Goal: Task Accomplishment & Management: Complete application form

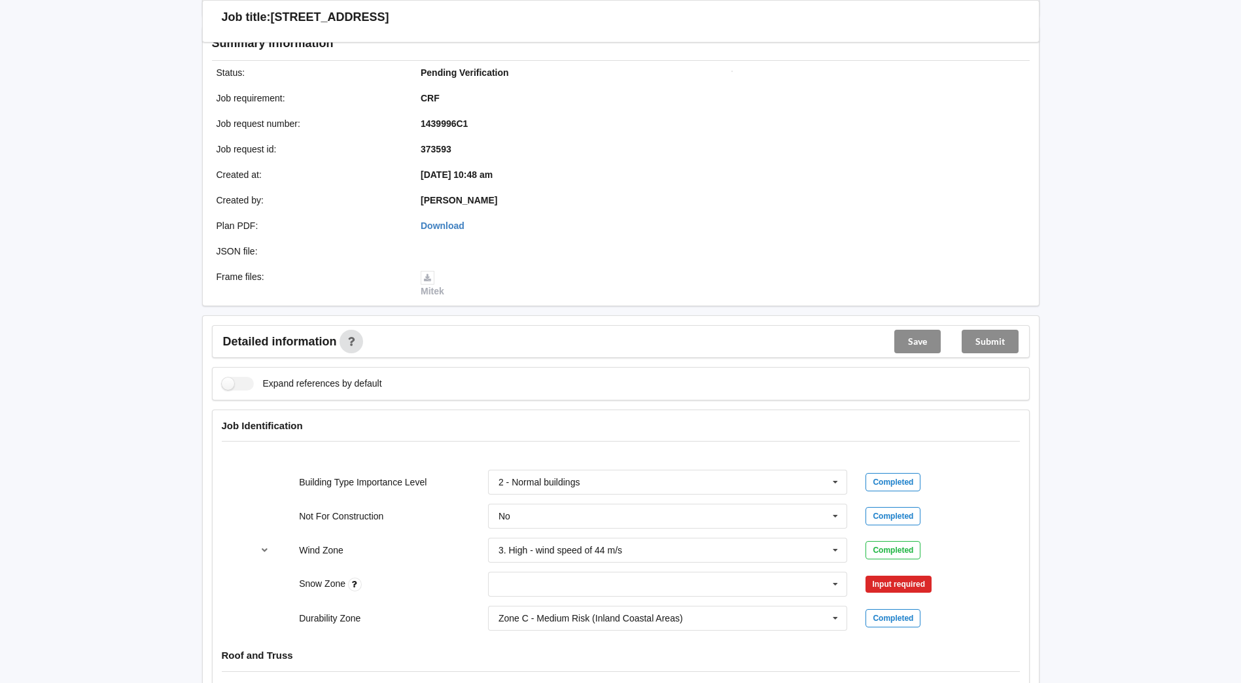
scroll to position [196, 0]
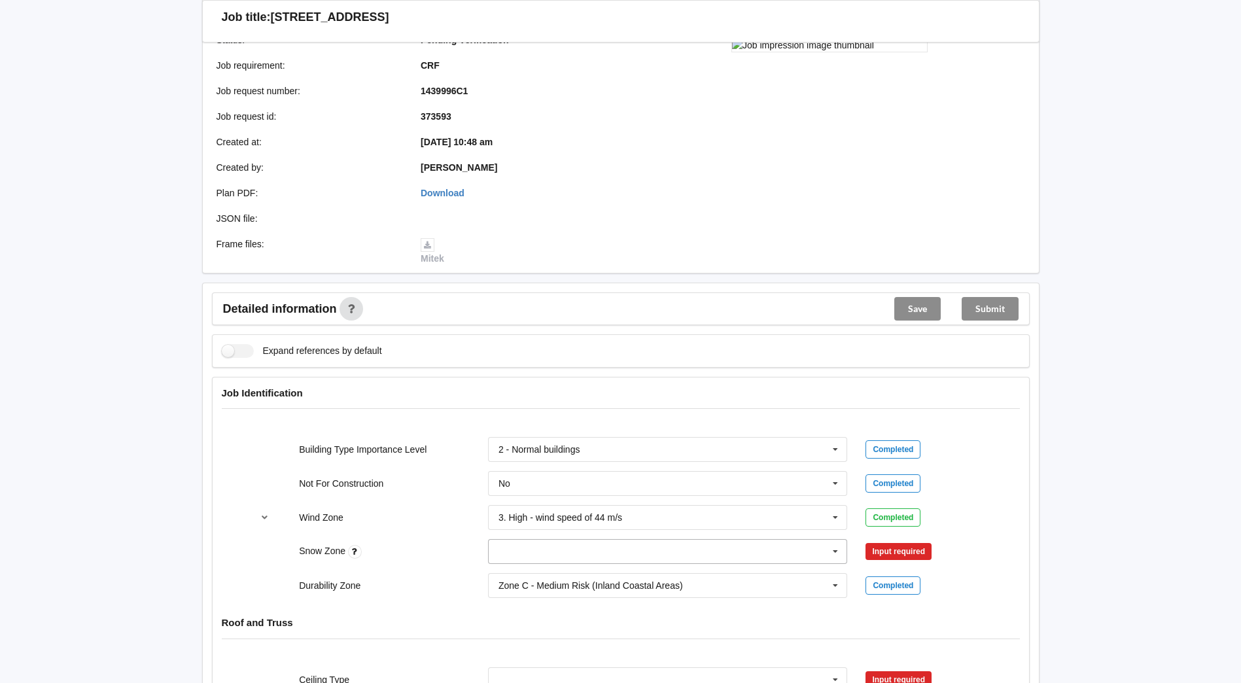
click at [836, 548] on icon at bounding box center [835, 551] width 20 height 24
click at [579, 407] on div "N0" at bounding box center [667, 406] width 358 height 24
click at [897, 552] on button "Confirm input" at bounding box center [904, 552] width 78 height 22
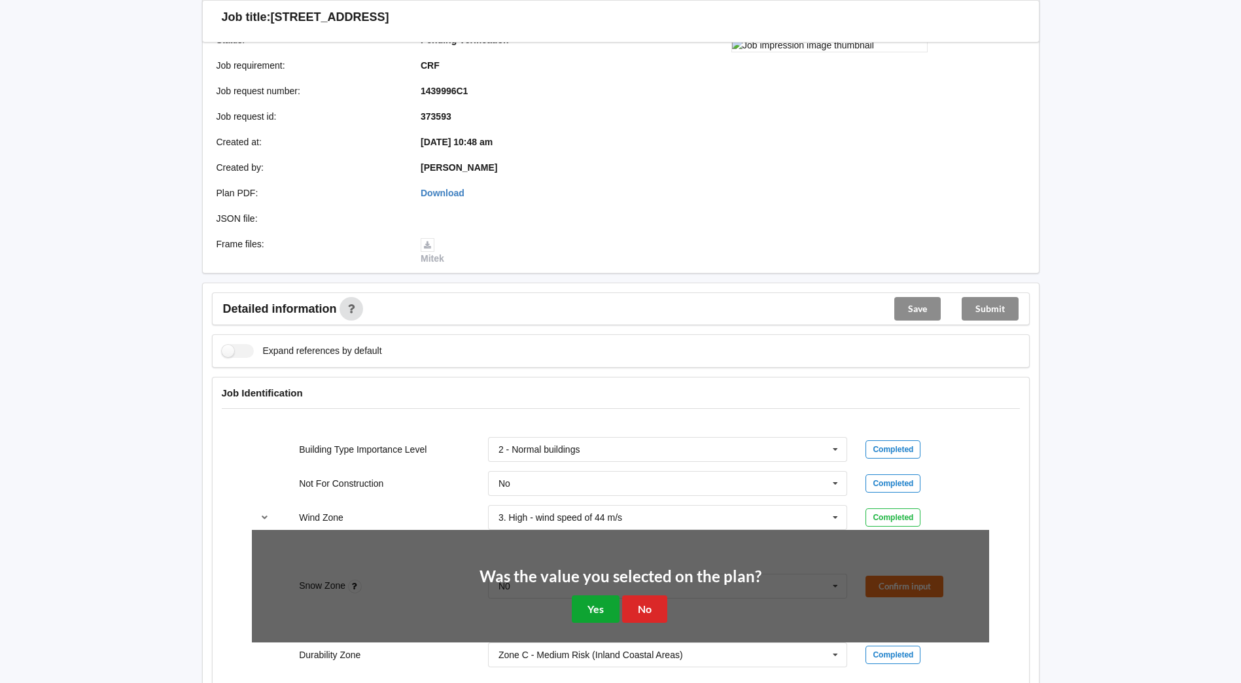
click at [591, 606] on button "Yes" at bounding box center [596, 608] width 48 height 27
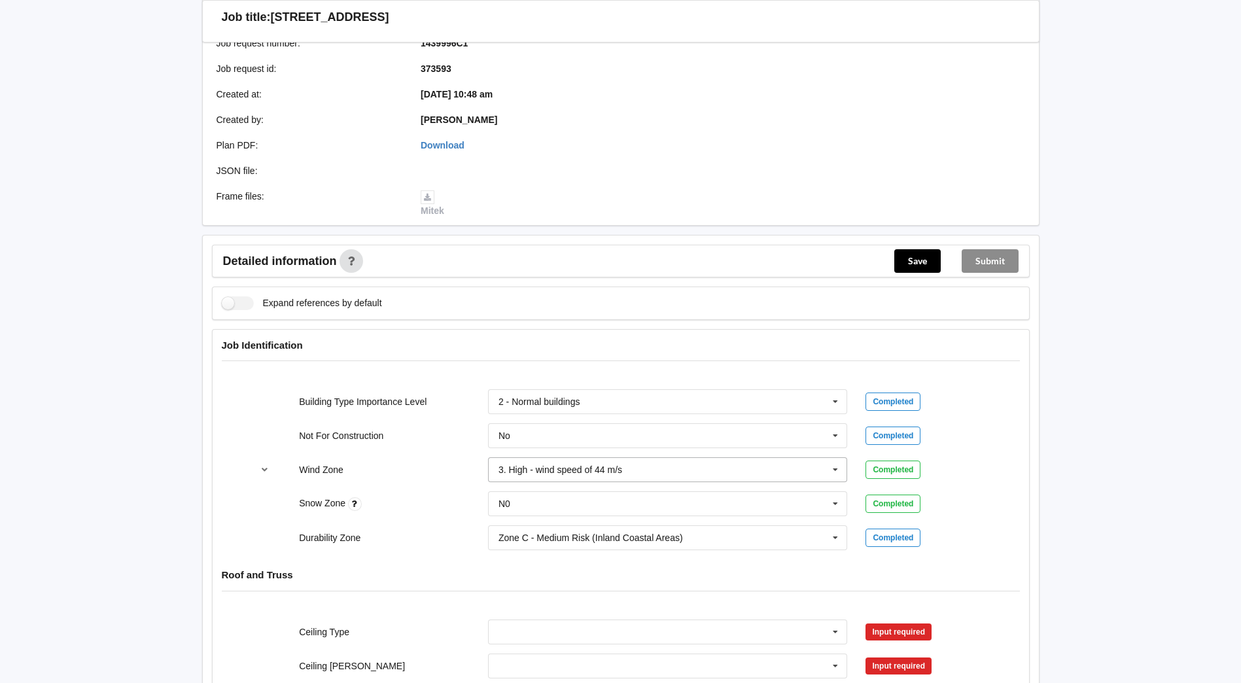
scroll to position [327, 0]
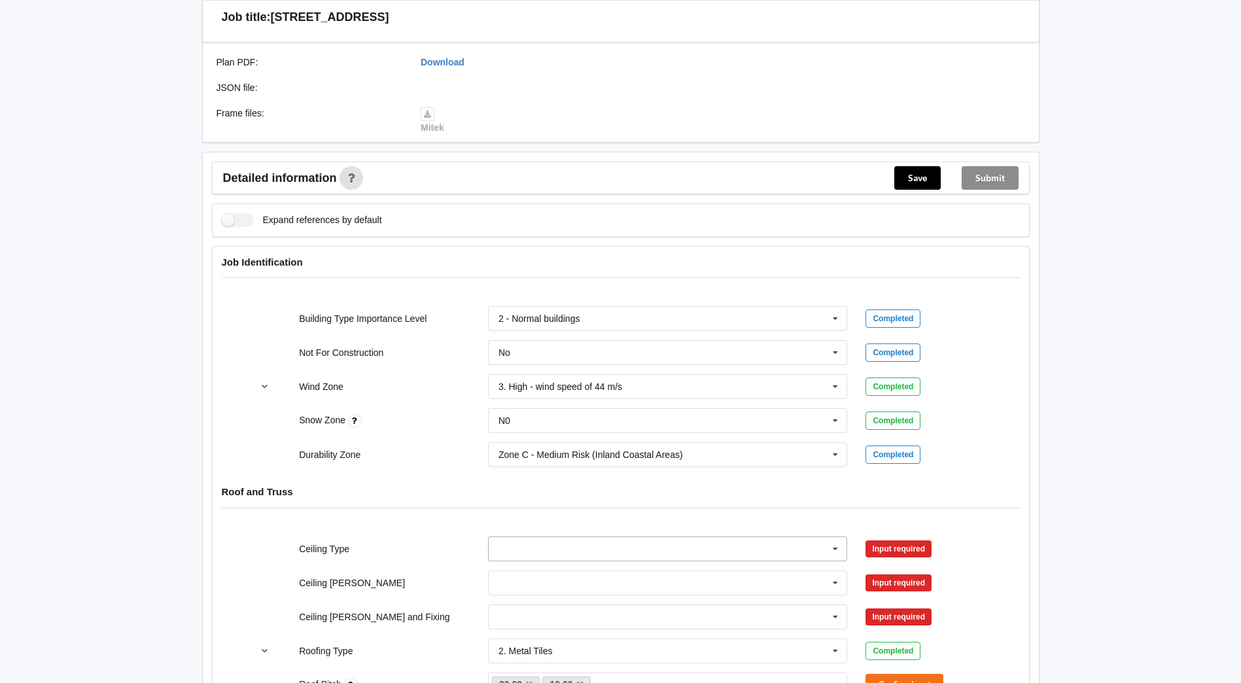
click at [831, 548] on icon at bounding box center [835, 549] width 20 height 24
click at [634, 468] on div "13mm Gib" at bounding box center [667, 476] width 358 height 24
click at [596, 579] on input "text" at bounding box center [668, 583] width 358 height 24
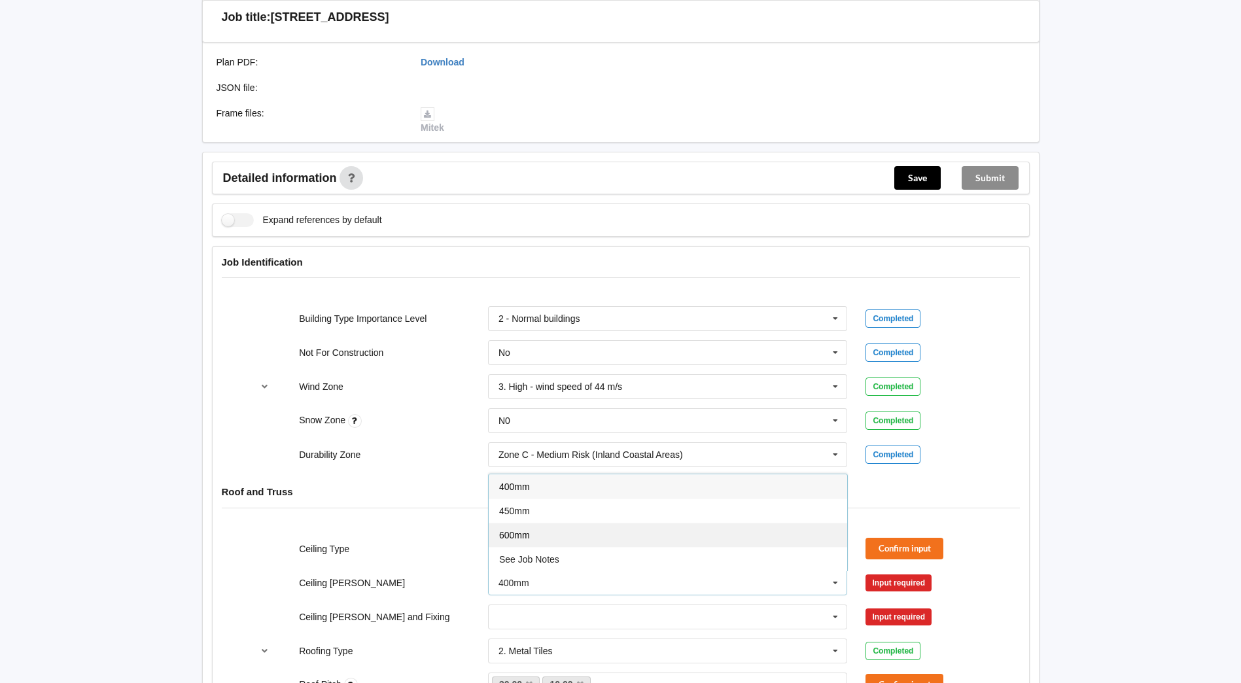
click at [574, 536] on div "600mm" at bounding box center [667, 534] width 358 height 24
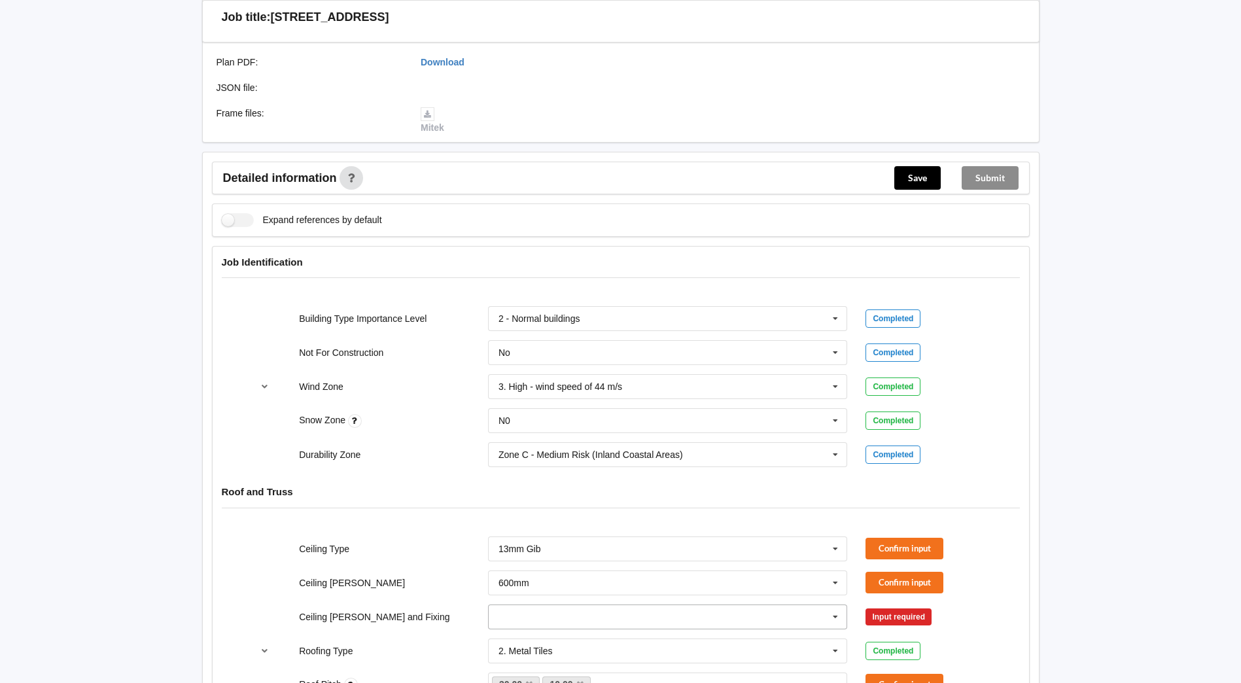
click at [551, 613] on input "text" at bounding box center [668, 617] width 358 height 24
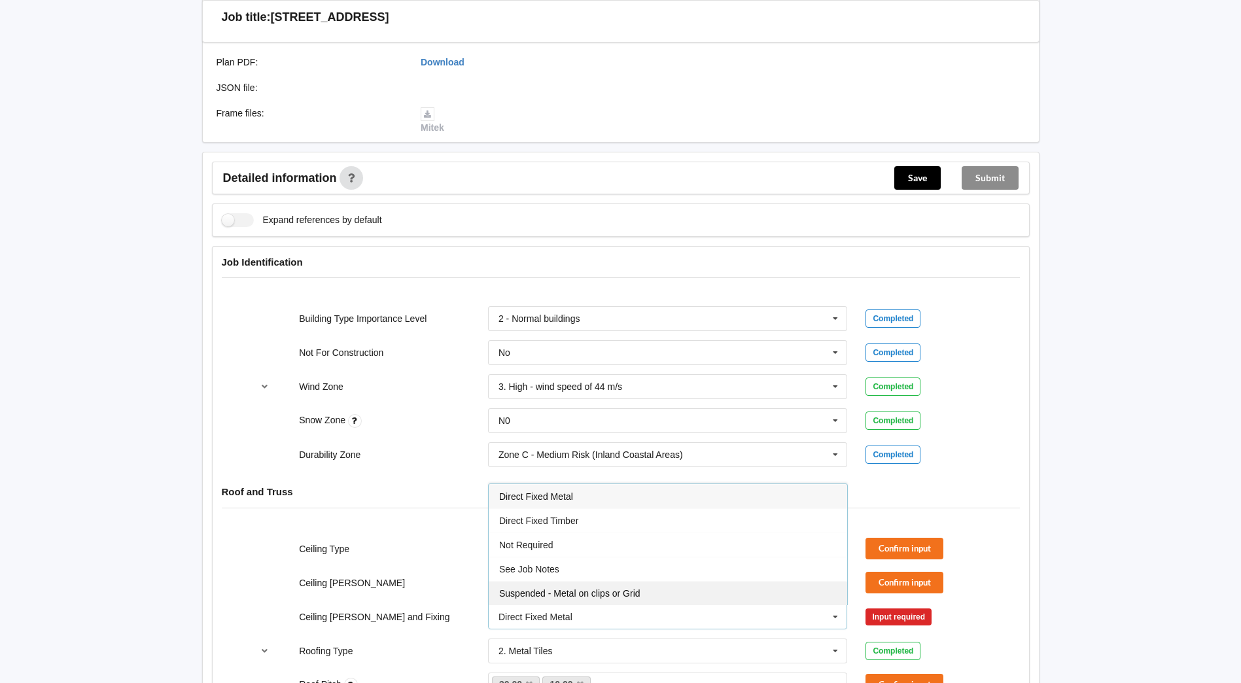
click at [589, 587] on div "Suspended - Metal on clips or Grid" at bounding box center [667, 593] width 358 height 24
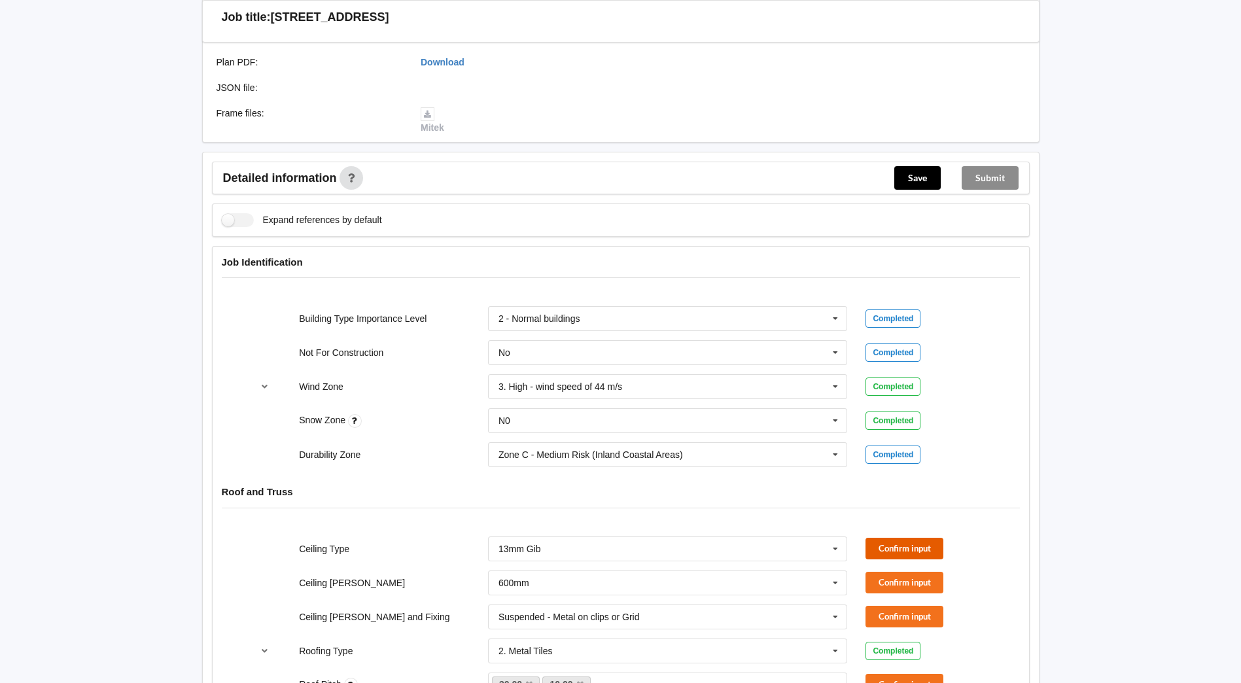
click at [931, 541] on button "Confirm input" at bounding box center [904, 549] width 78 height 22
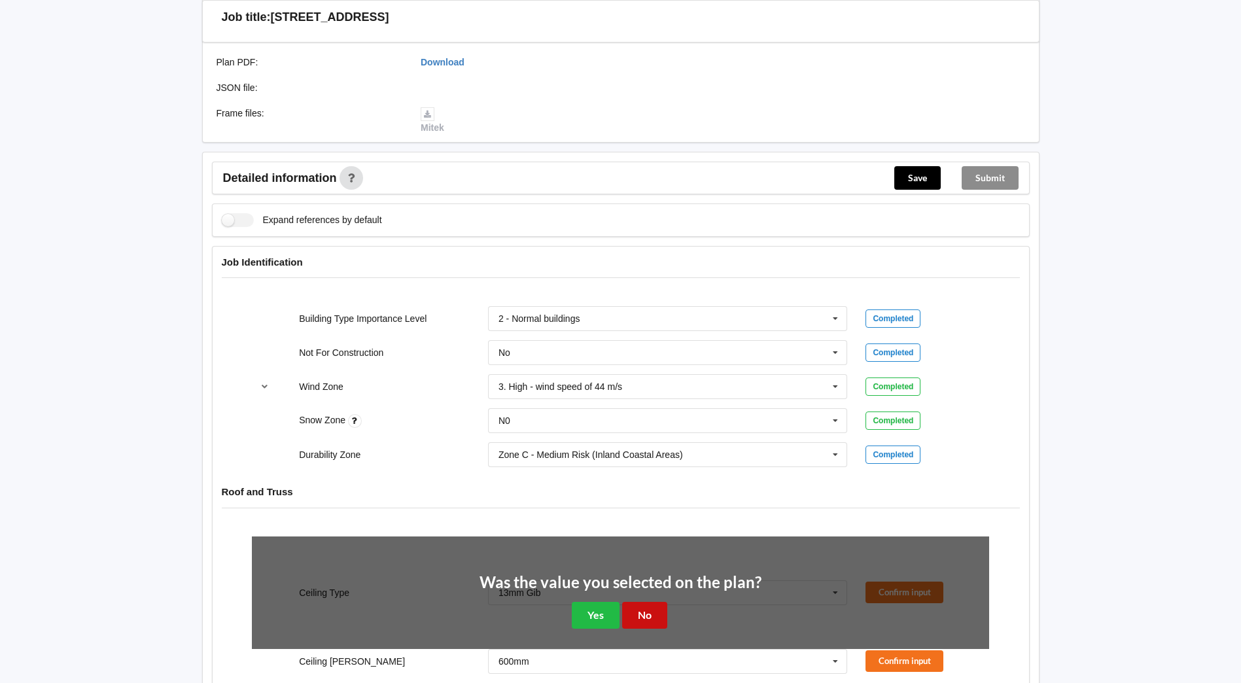
click at [649, 608] on button "No" at bounding box center [644, 615] width 45 height 27
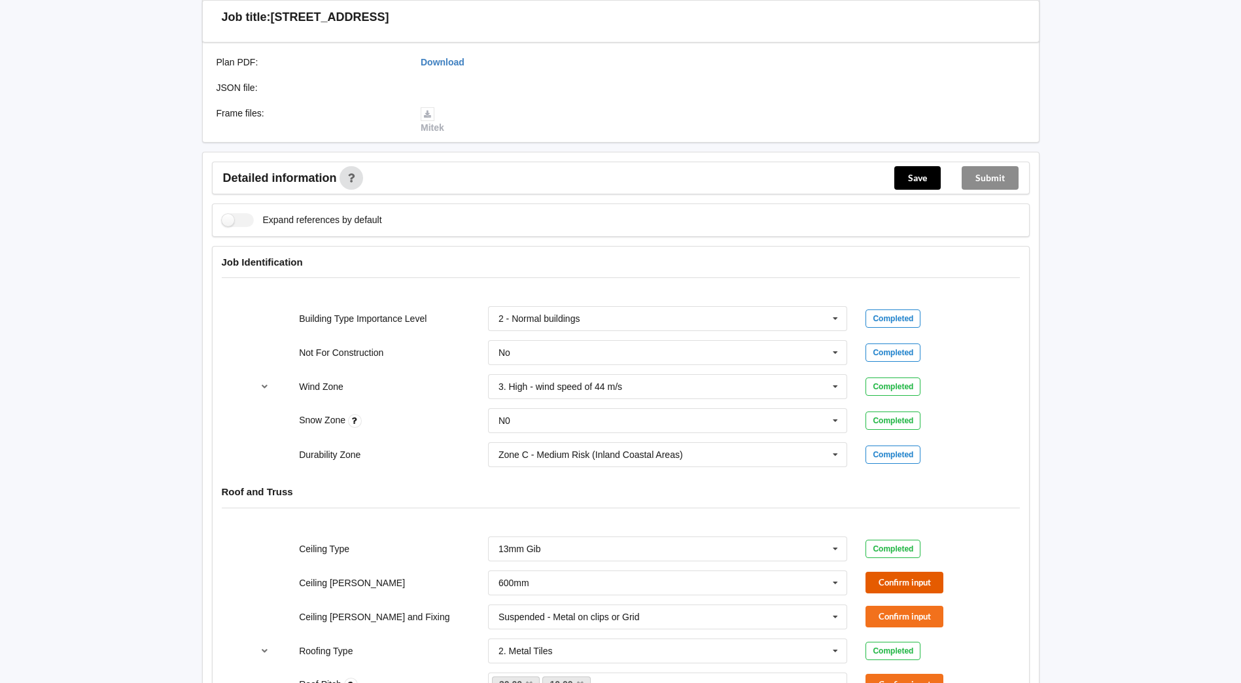
click at [878, 580] on button "Confirm input" at bounding box center [904, 583] width 78 height 22
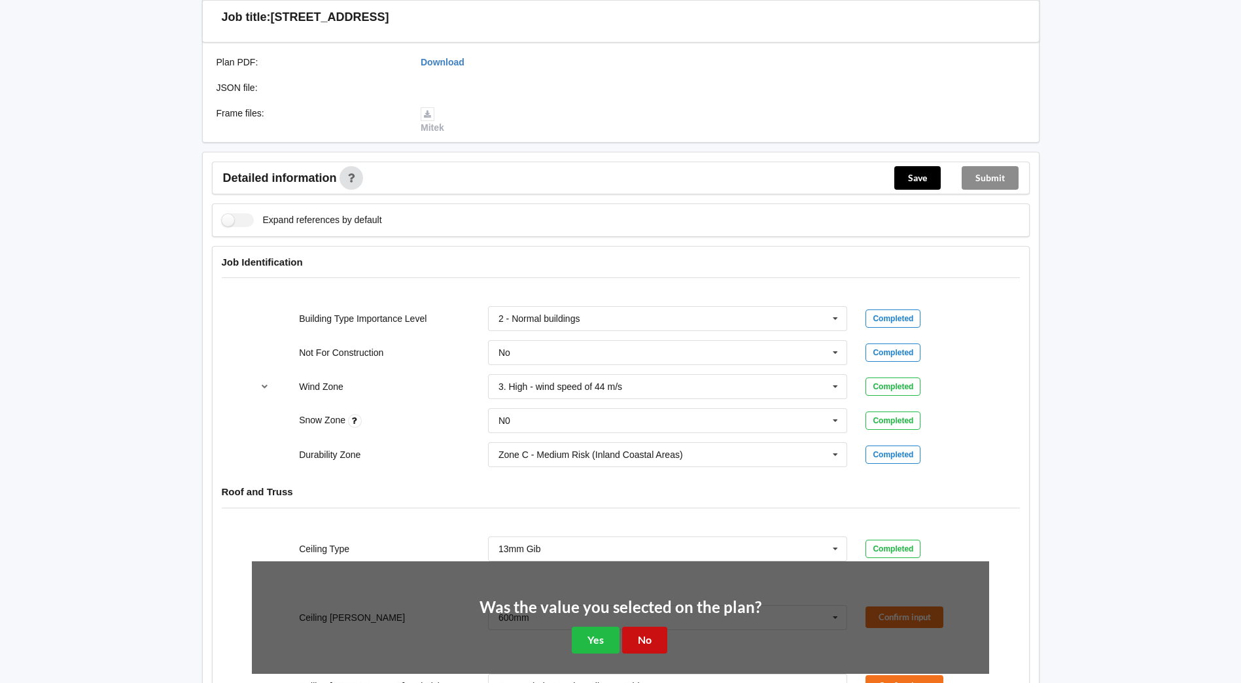
click at [662, 633] on button "No" at bounding box center [644, 639] width 45 height 27
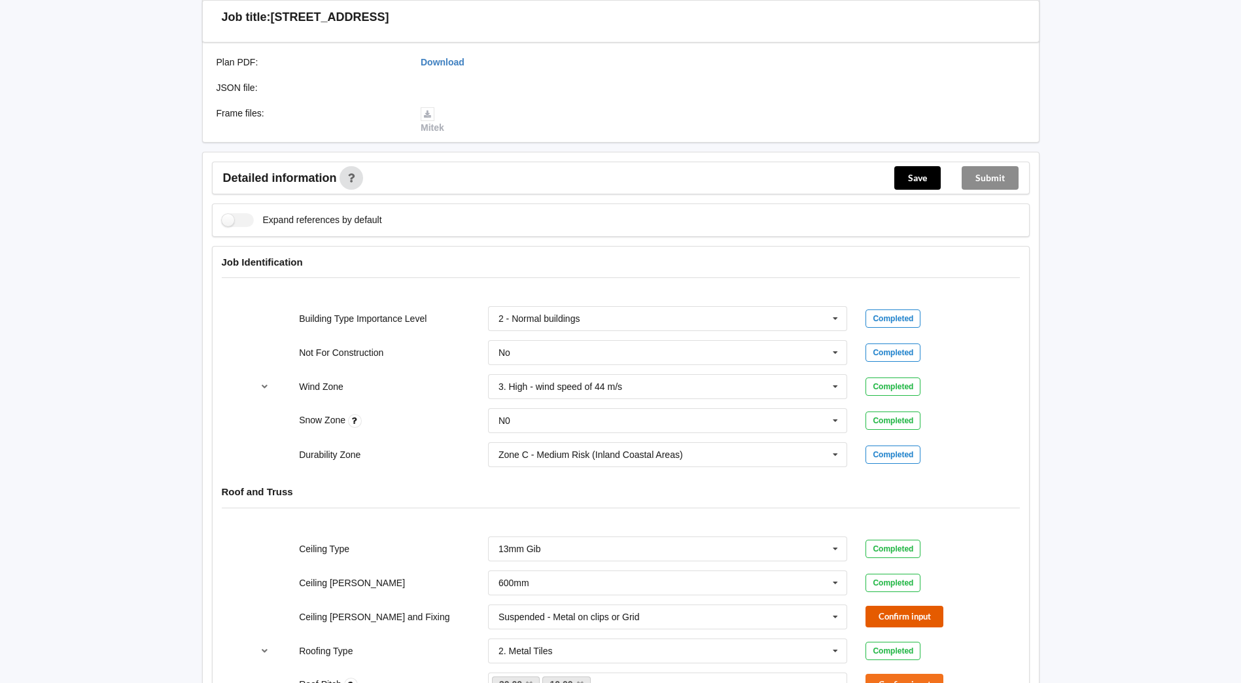
click at [897, 615] on button "Confirm input" at bounding box center [904, 617] width 78 height 22
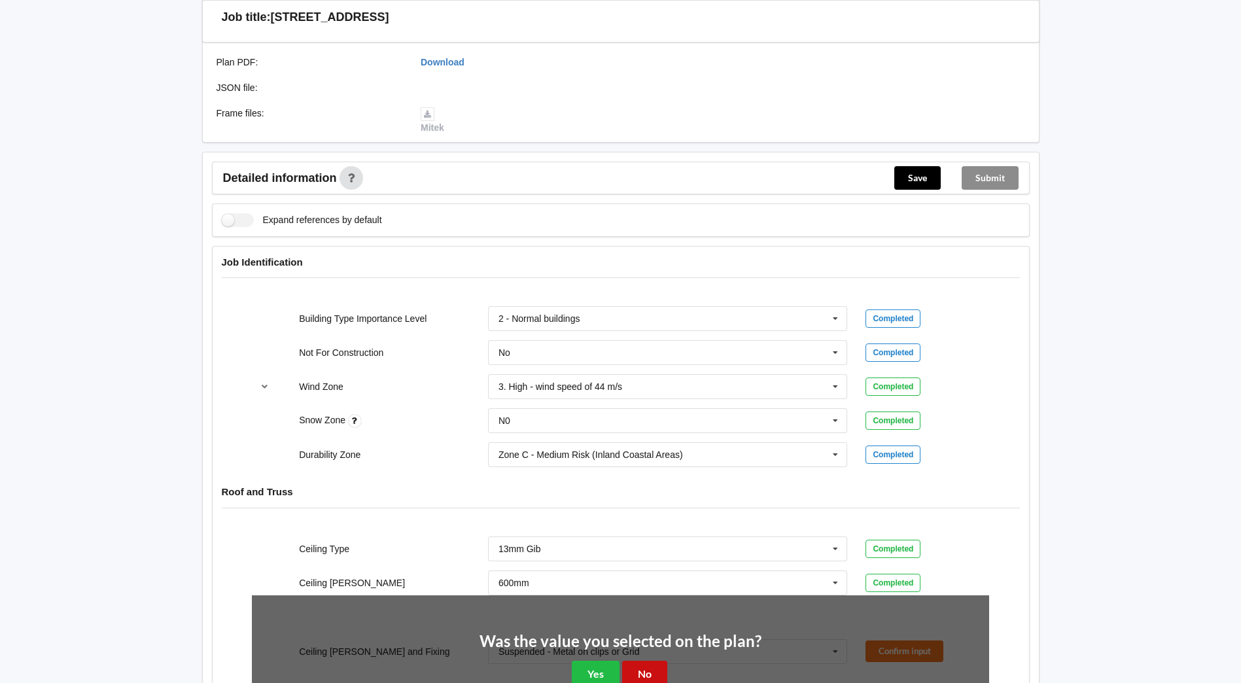
click at [655, 670] on button "No" at bounding box center [644, 673] width 45 height 27
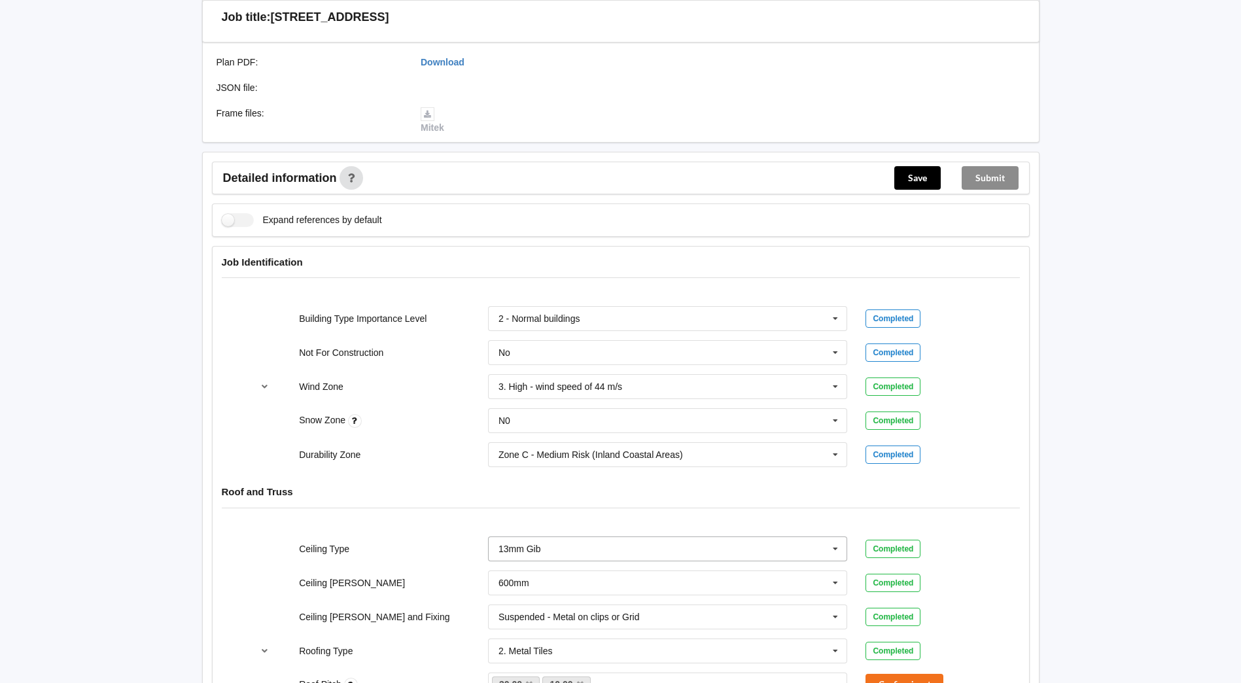
scroll to position [654, 0]
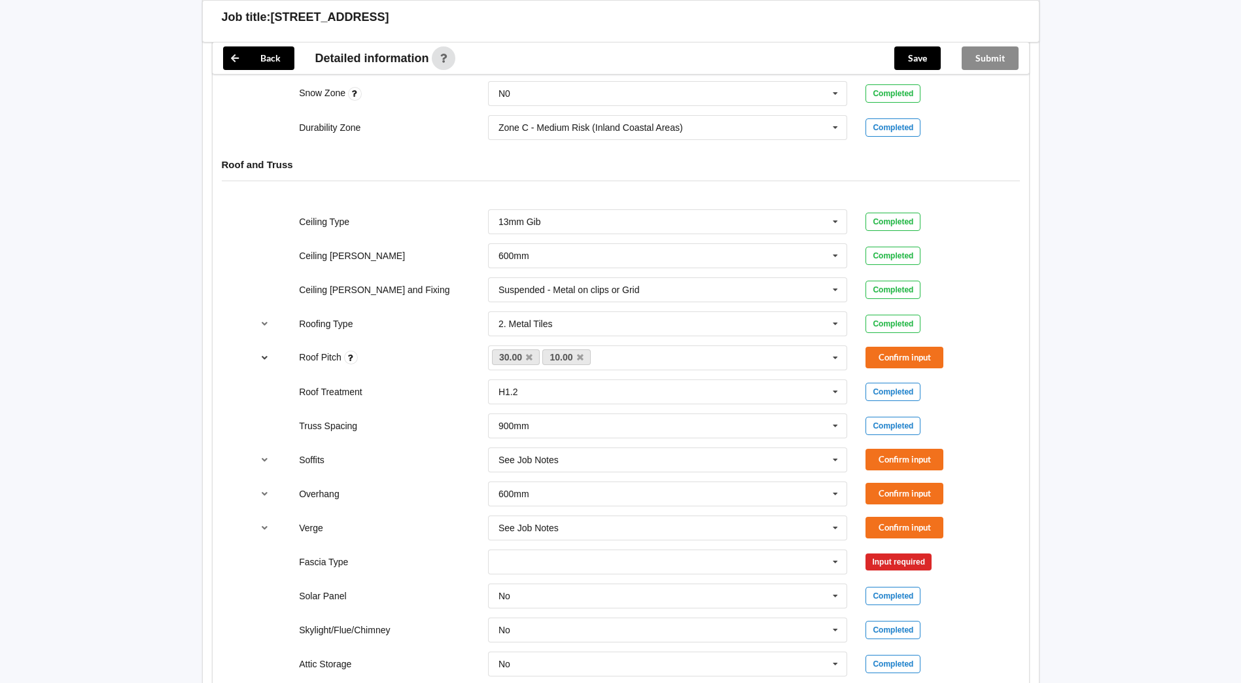
click at [266, 354] on icon "reference-toggle" at bounding box center [264, 357] width 11 height 8
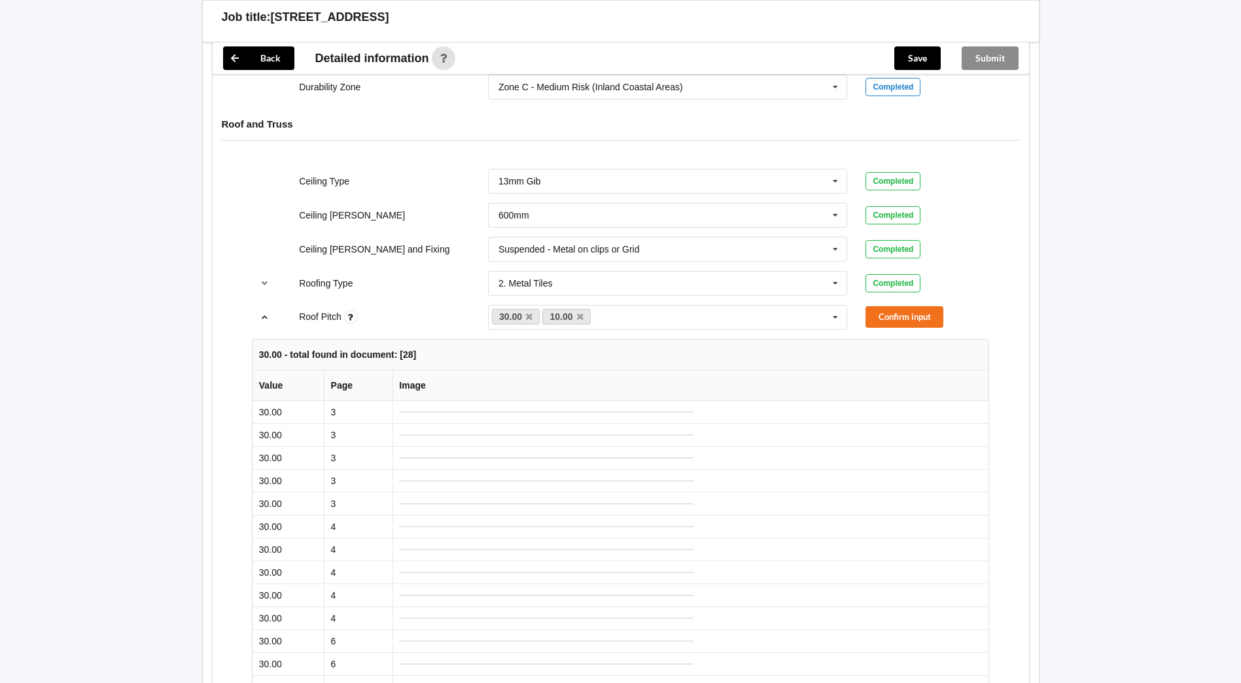
scroll to position [659, 0]
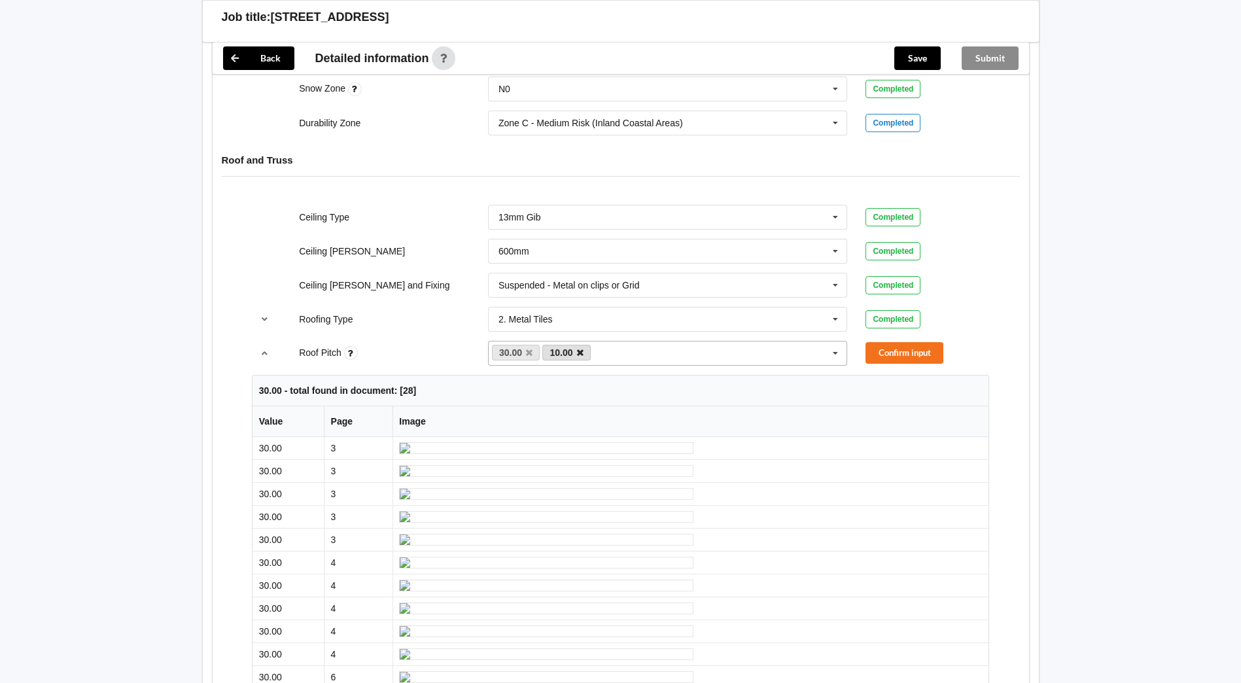
click at [583, 352] on icon at bounding box center [580, 353] width 7 height 9
click at [900, 351] on button "Confirm input" at bounding box center [904, 353] width 78 height 22
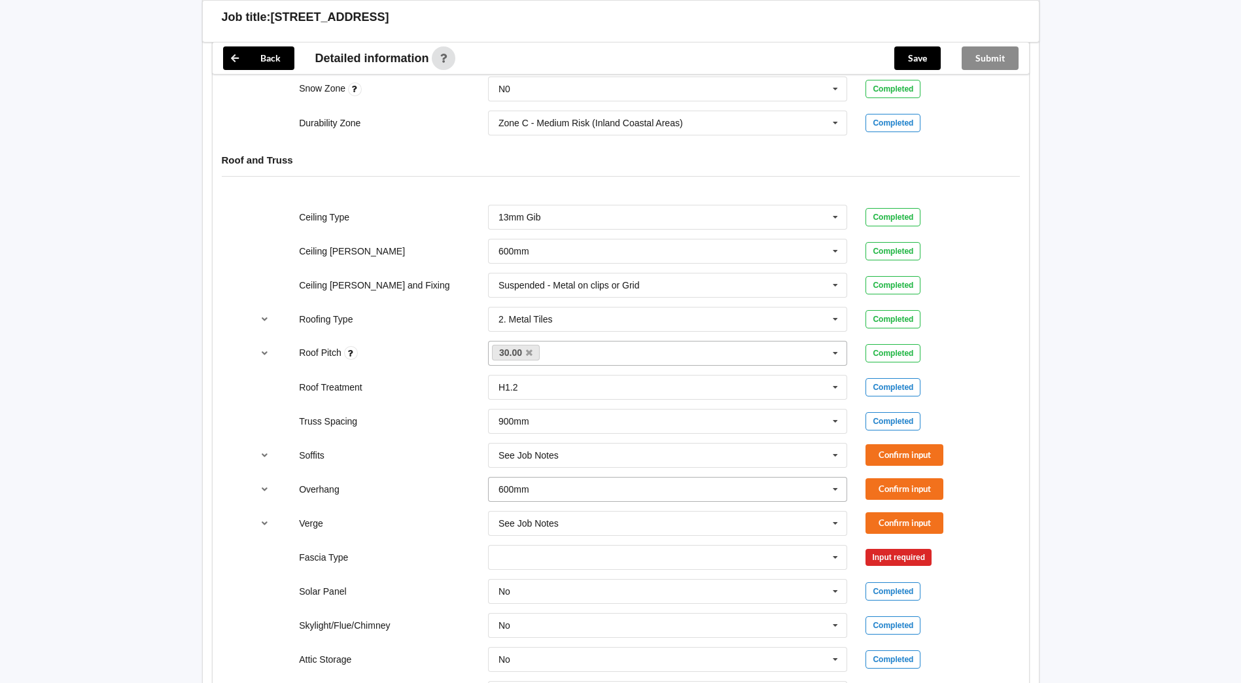
click at [836, 487] on icon at bounding box center [835, 489] width 20 height 24
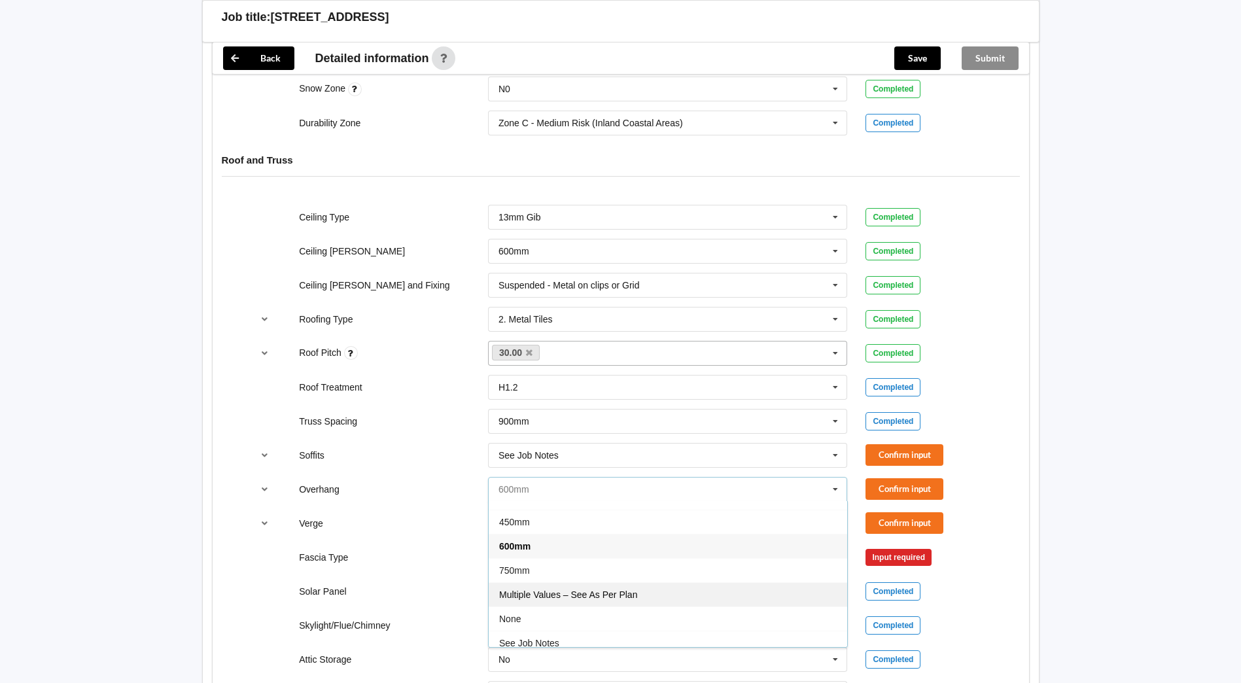
scroll to position [24, 0]
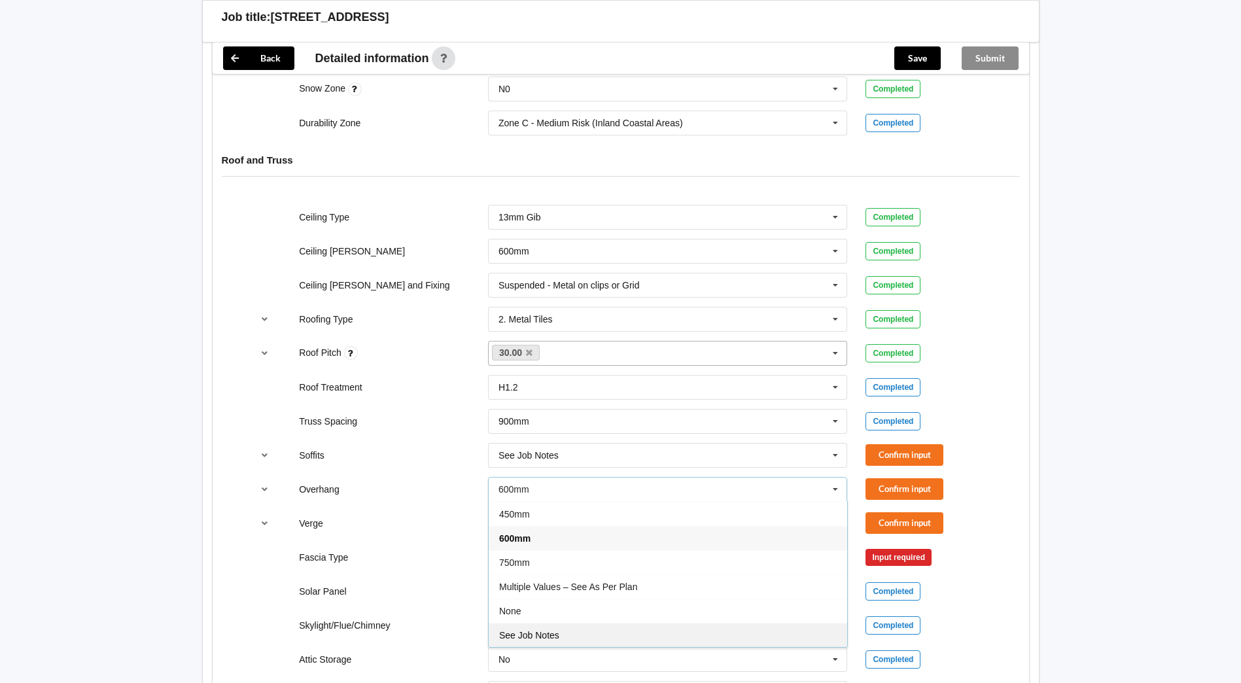
click at [543, 630] on span "See Job Notes" at bounding box center [529, 635] width 60 height 10
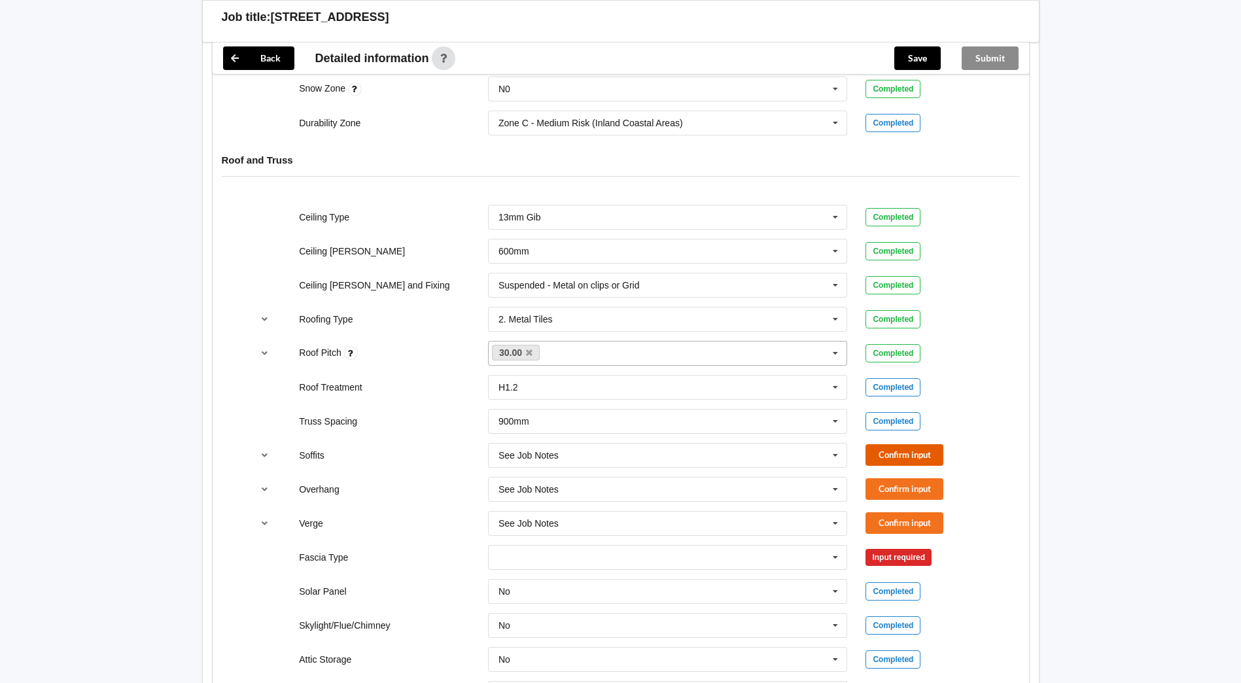
click at [892, 453] on button "Confirm input" at bounding box center [904, 455] width 78 height 22
click at [892, 483] on button "Confirm input" at bounding box center [904, 489] width 78 height 22
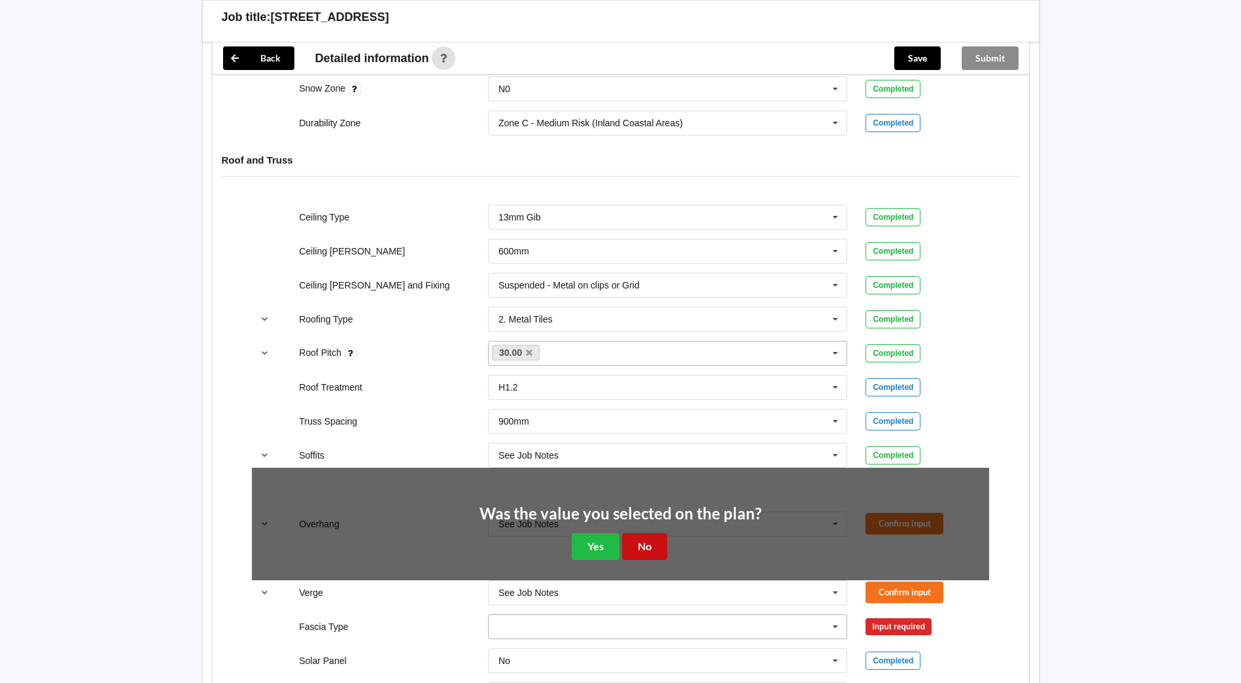
click at [655, 551] on button "No" at bounding box center [644, 546] width 45 height 27
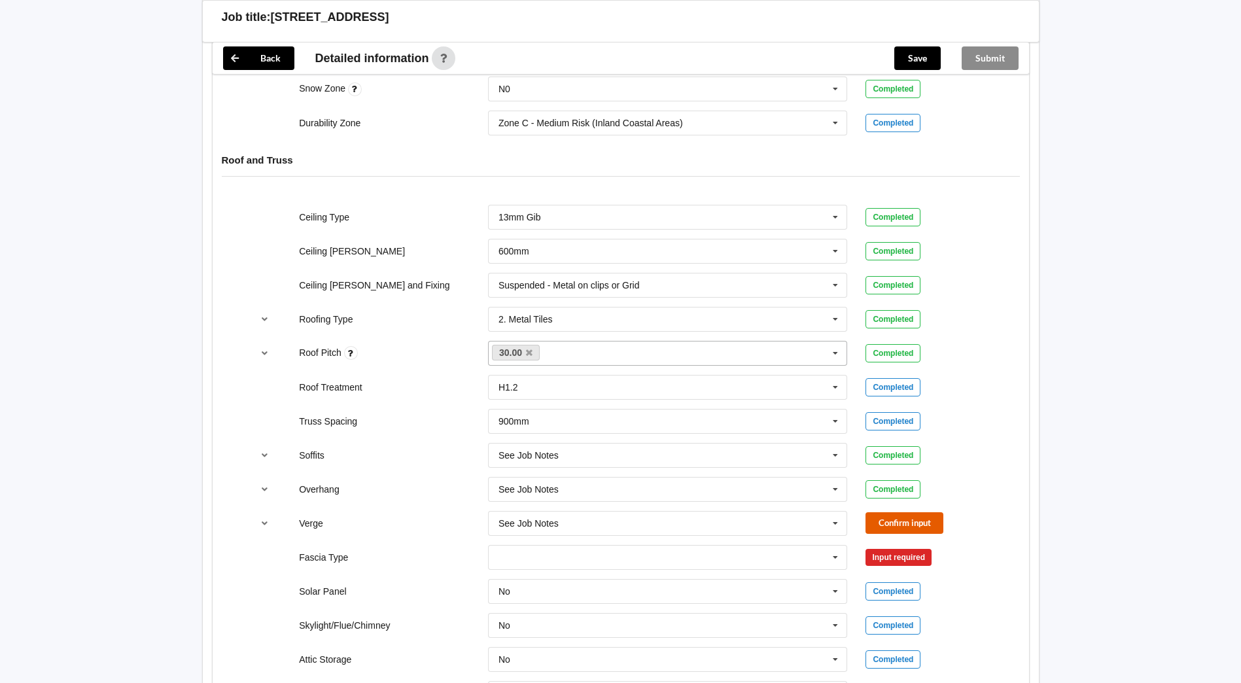
click at [889, 522] on button "Confirm input" at bounding box center [904, 523] width 78 height 22
click at [839, 558] on icon at bounding box center [835, 557] width 20 height 24
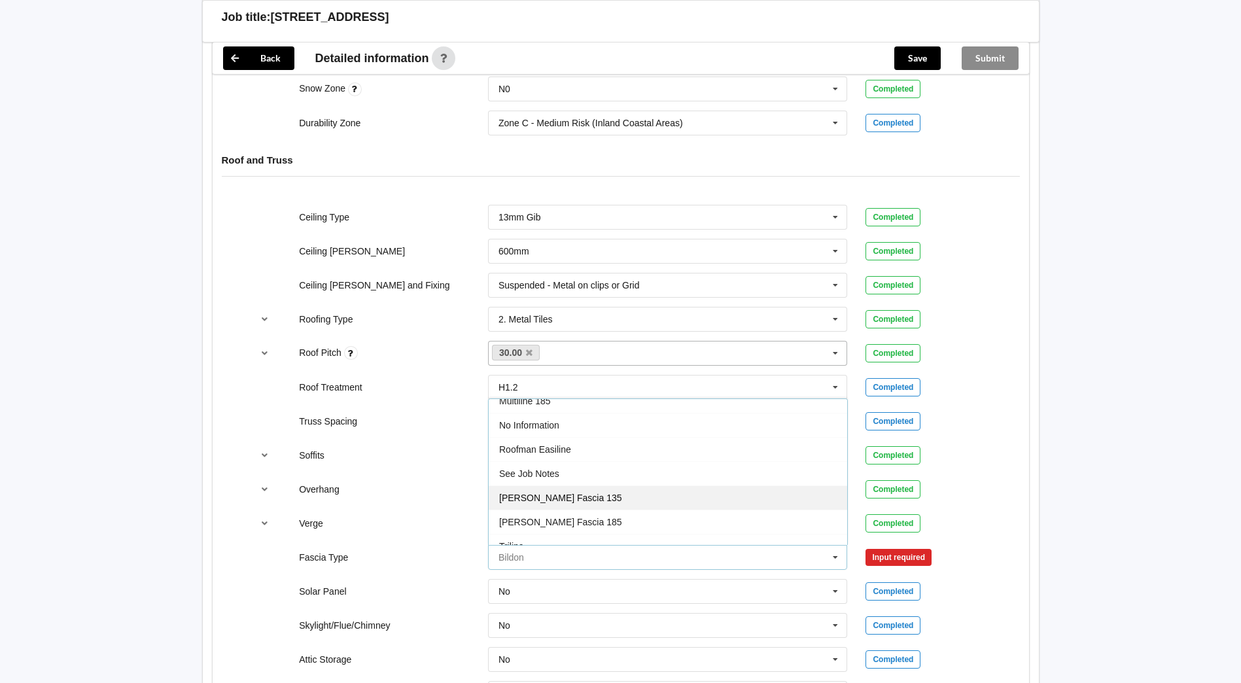
scroll to position [435, 0]
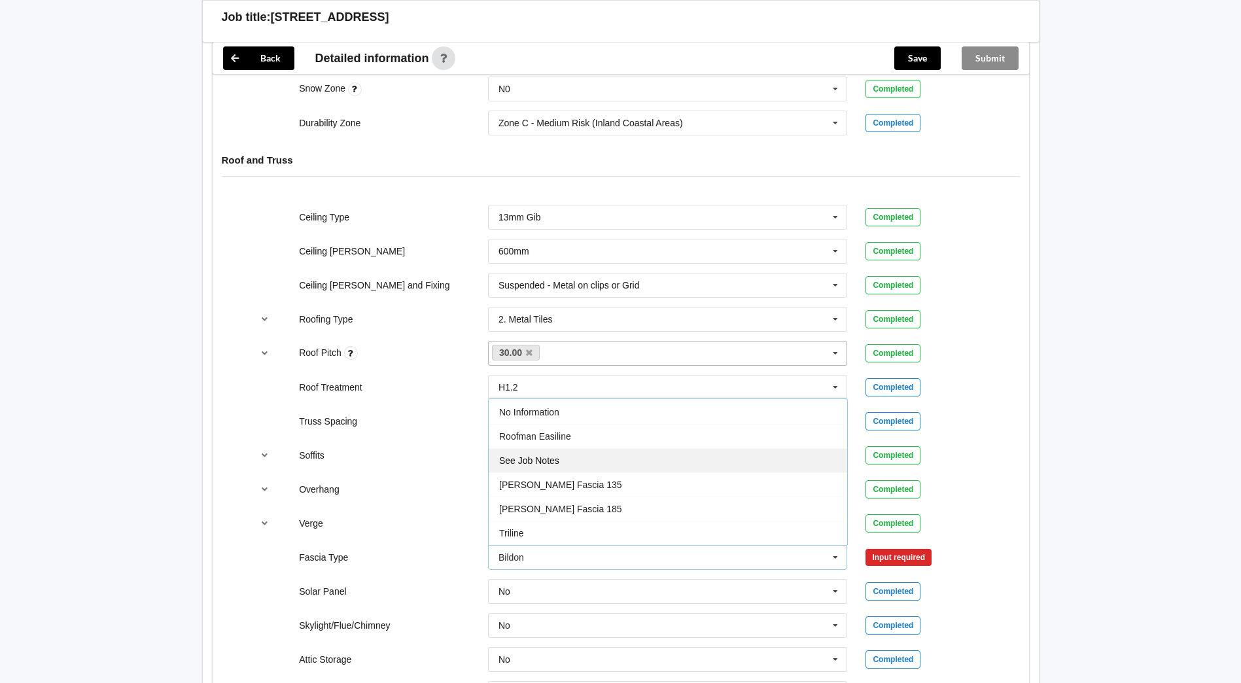
click at [658, 469] on div "See Job Notes" at bounding box center [667, 460] width 358 height 24
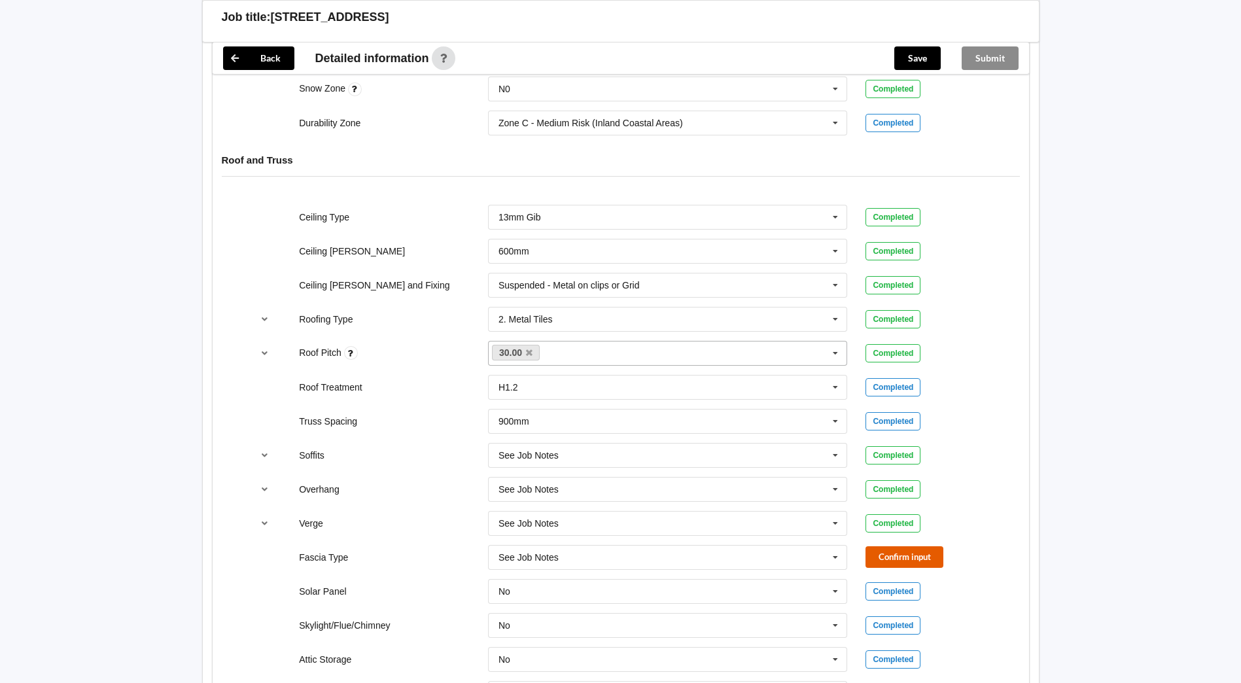
click at [891, 555] on button "Confirm input" at bounding box center [904, 557] width 78 height 22
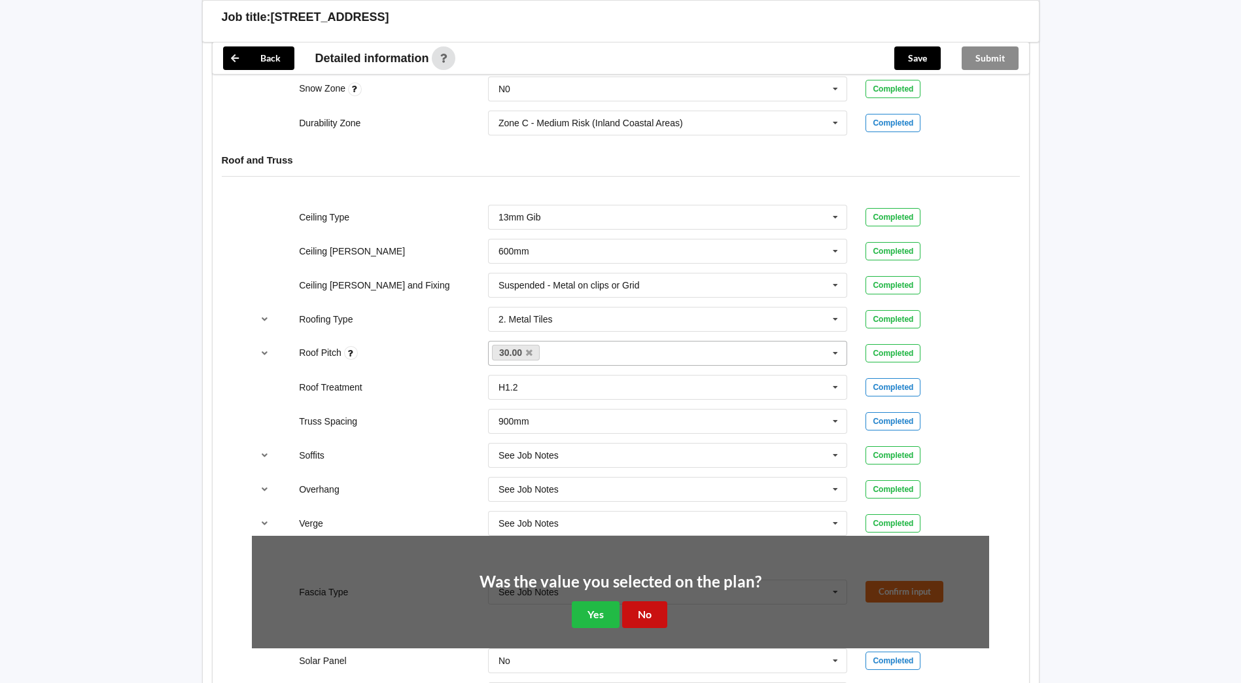
click at [641, 609] on button "No" at bounding box center [644, 614] width 45 height 27
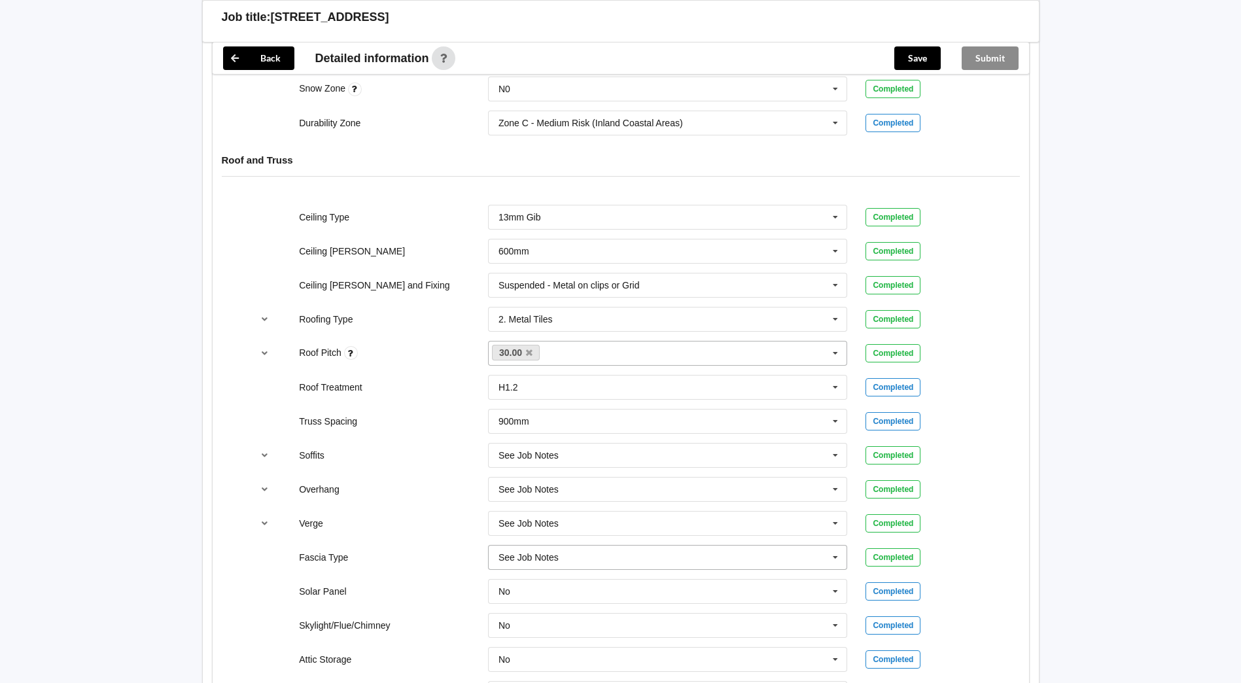
scroll to position [789, 0]
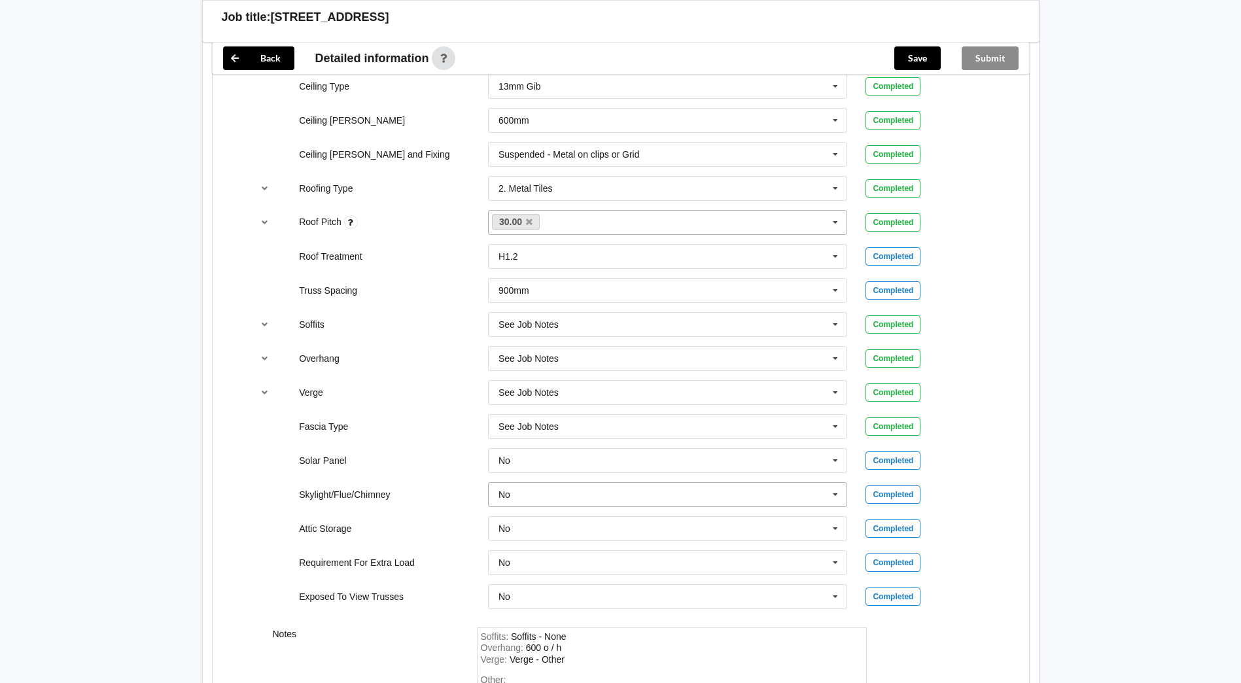
click at [827, 494] on icon at bounding box center [835, 495] width 20 height 24
click at [525, 539] on div "Yes" at bounding box center [667, 542] width 358 height 24
click at [893, 494] on button "Confirm input" at bounding box center [904, 494] width 78 height 22
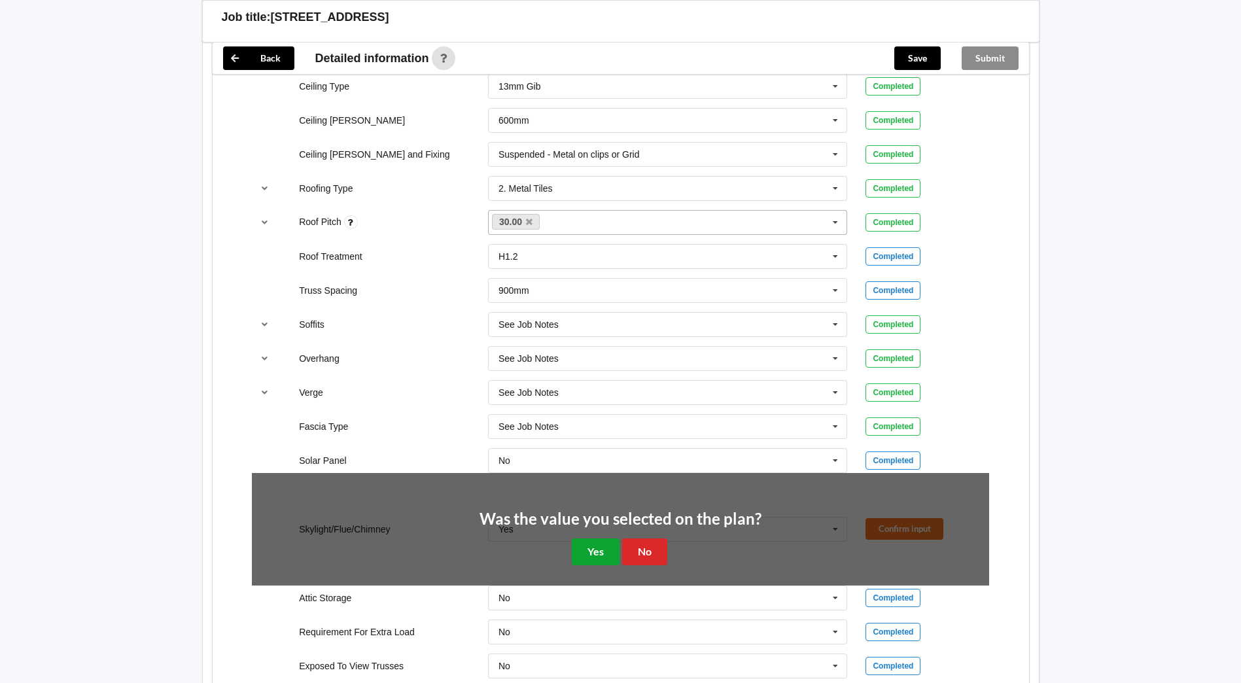
click at [572, 555] on button "Yes" at bounding box center [596, 551] width 48 height 27
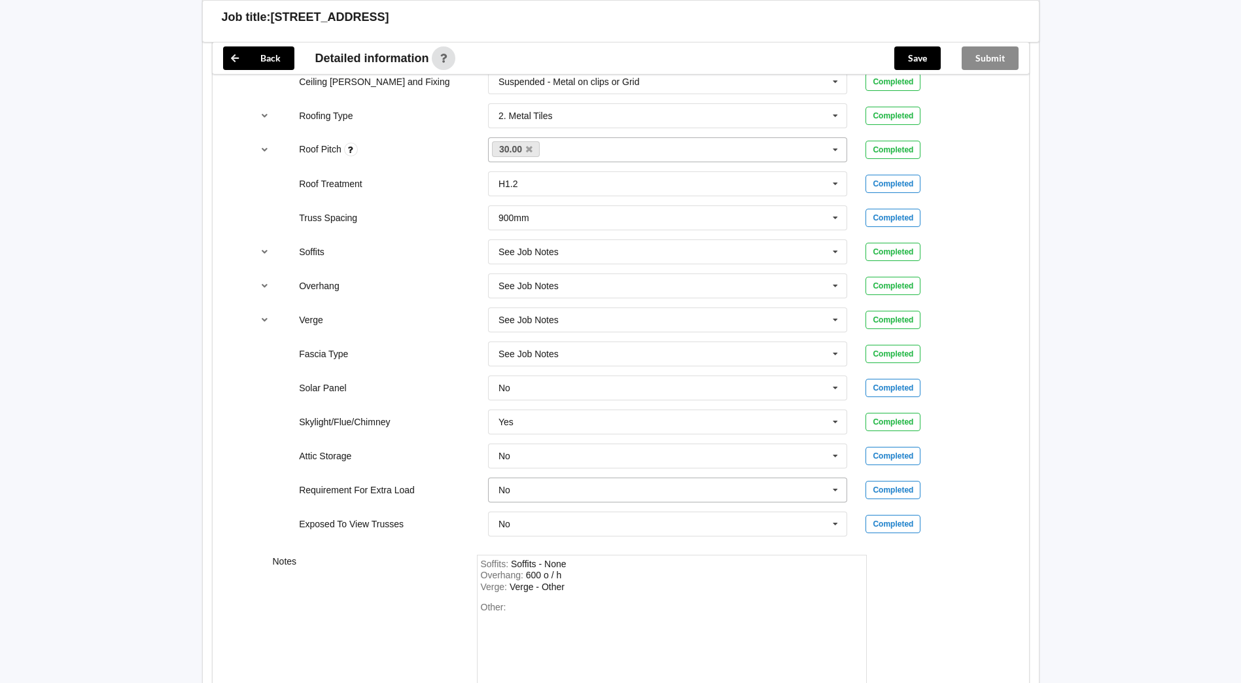
scroll to position [970, 0]
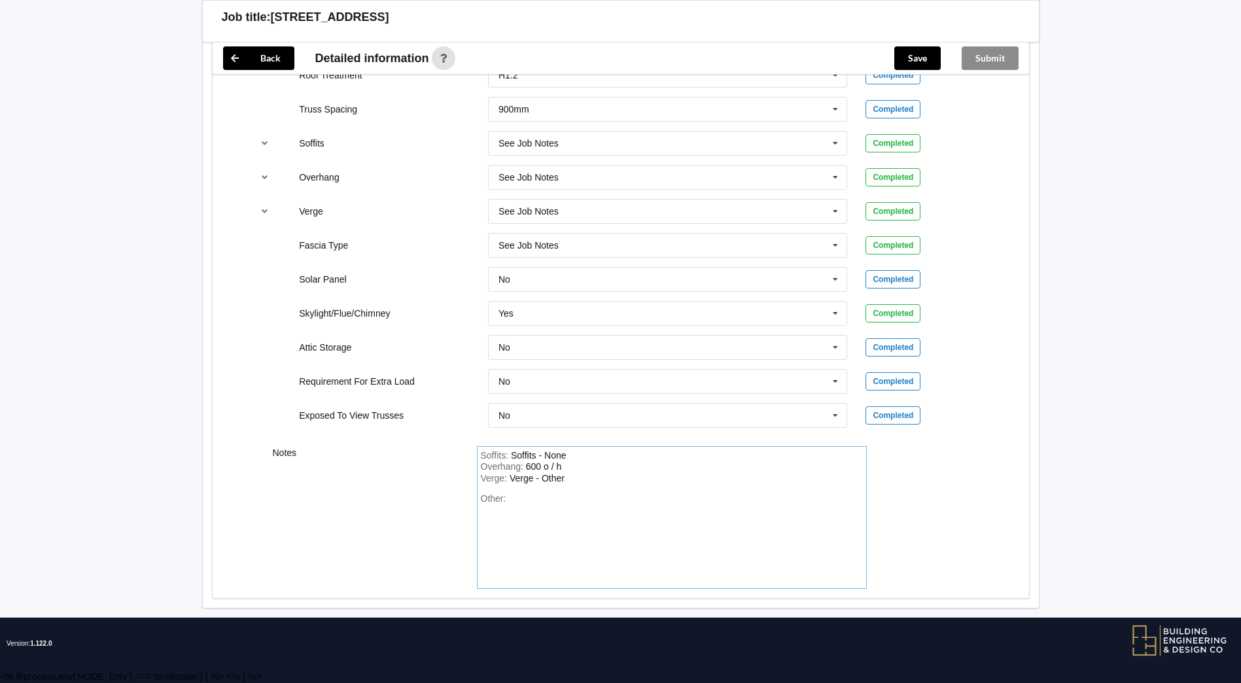
click at [573, 453] on div "Soffits : Soffits - None" at bounding box center [672, 456] width 382 height 12
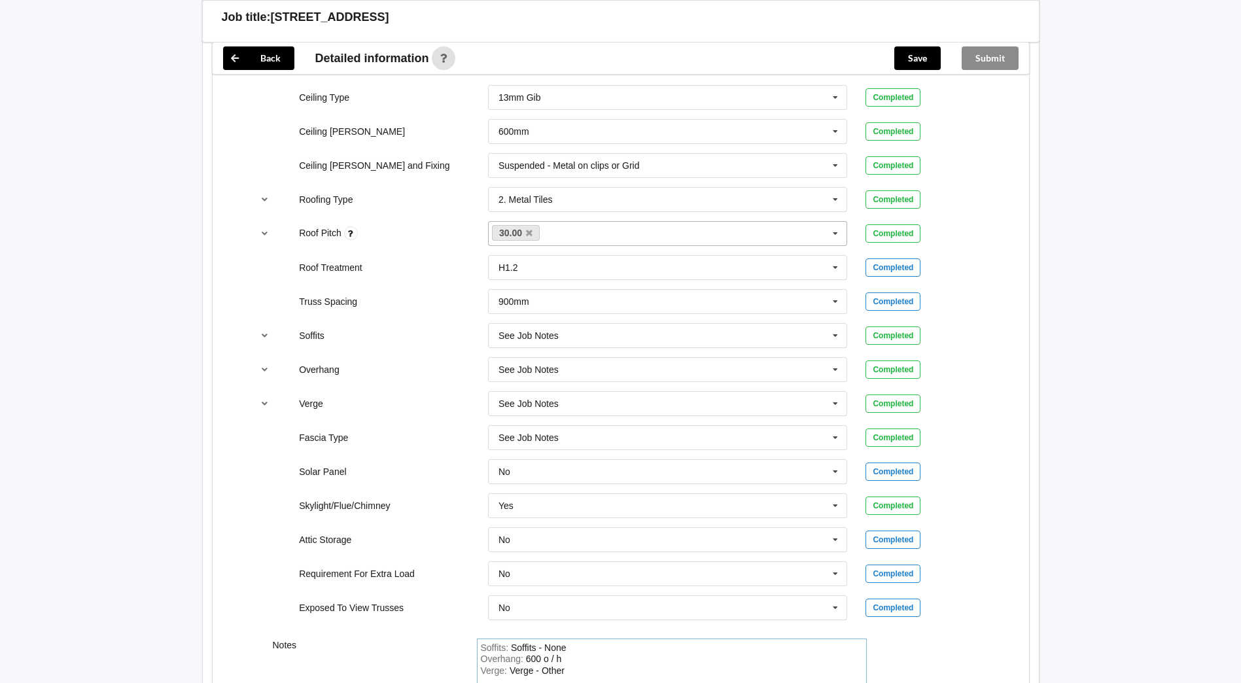
scroll to position [774, 0]
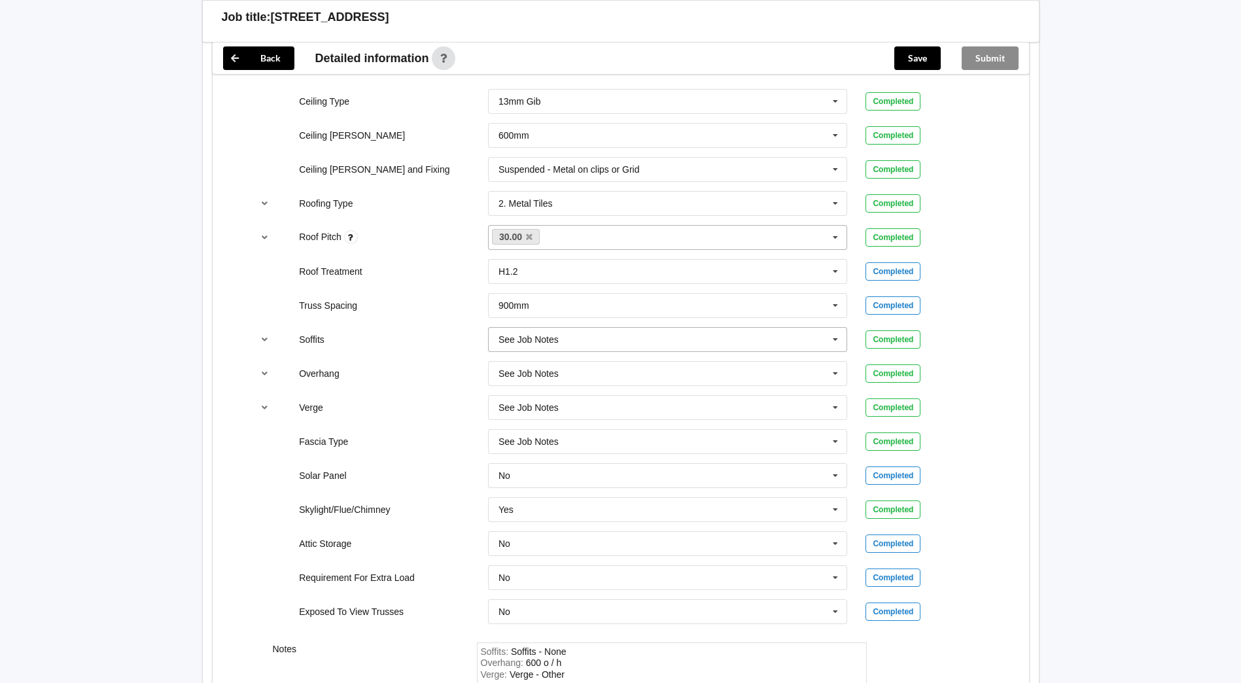
click at [834, 340] on icon at bounding box center [835, 340] width 20 height 24
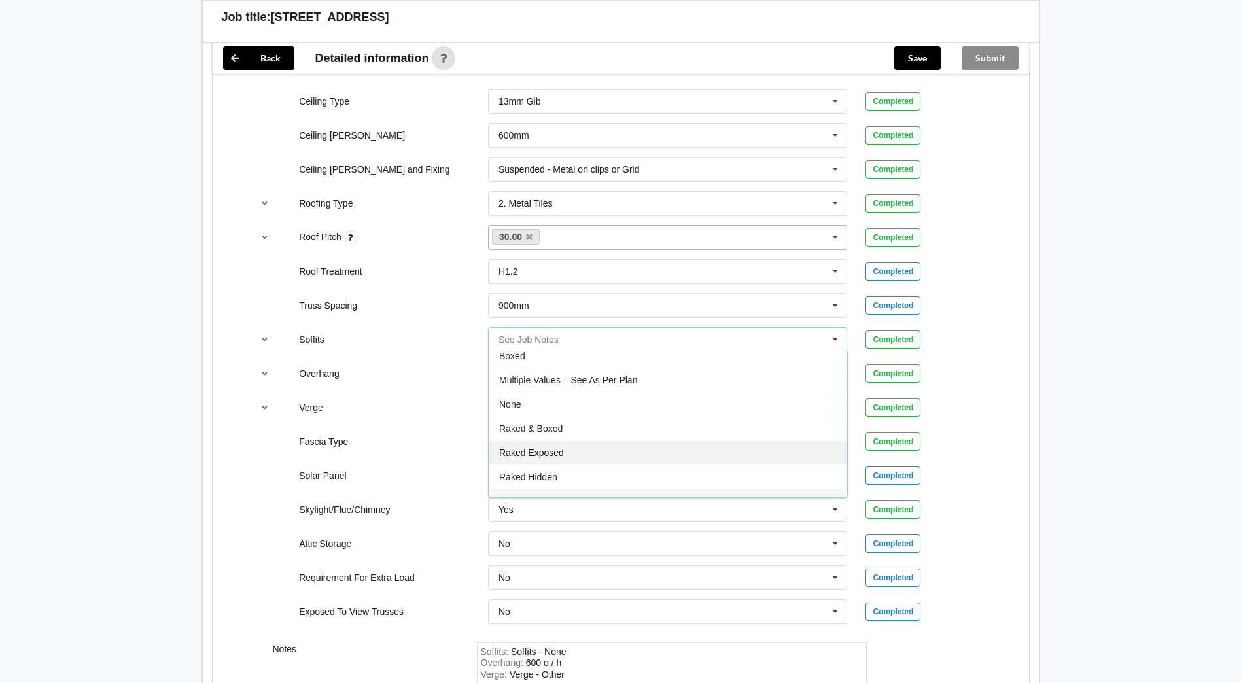
scroll to position [0, 0]
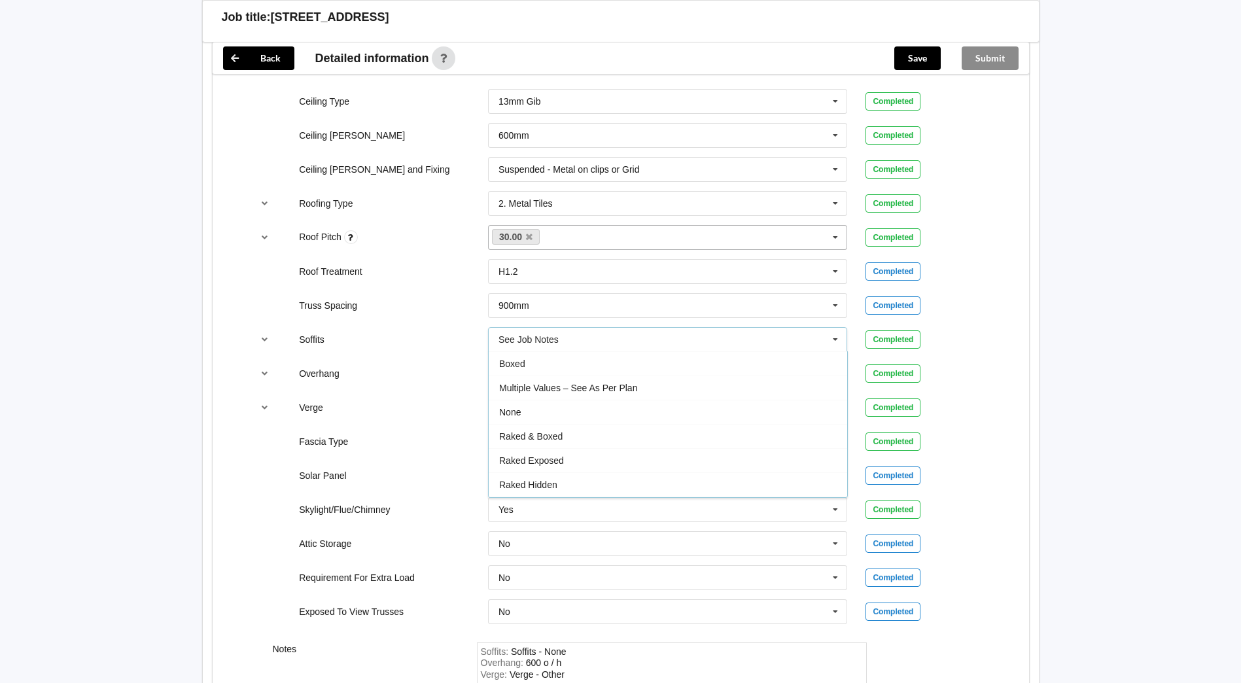
click at [514, 362] on span "Boxed" at bounding box center [512, 363] width 26 height 10
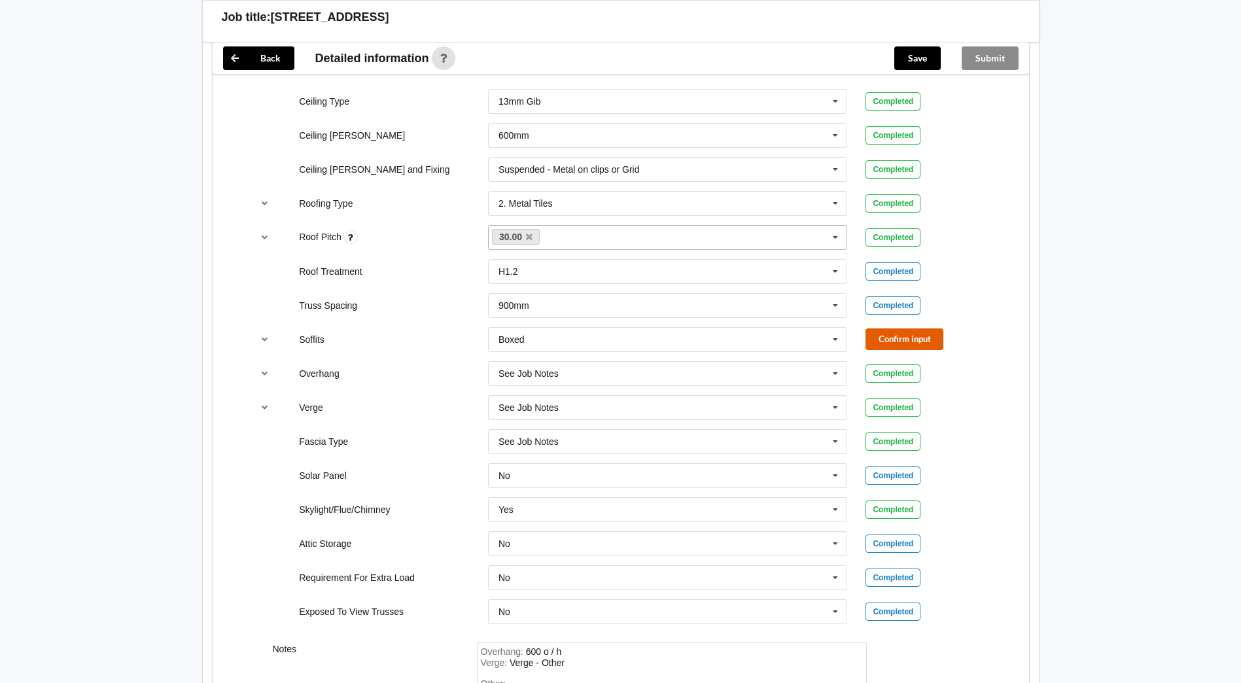
click at [875, 335] on button "Confirm input" at bounding box center [904, 339] width 78 height 22
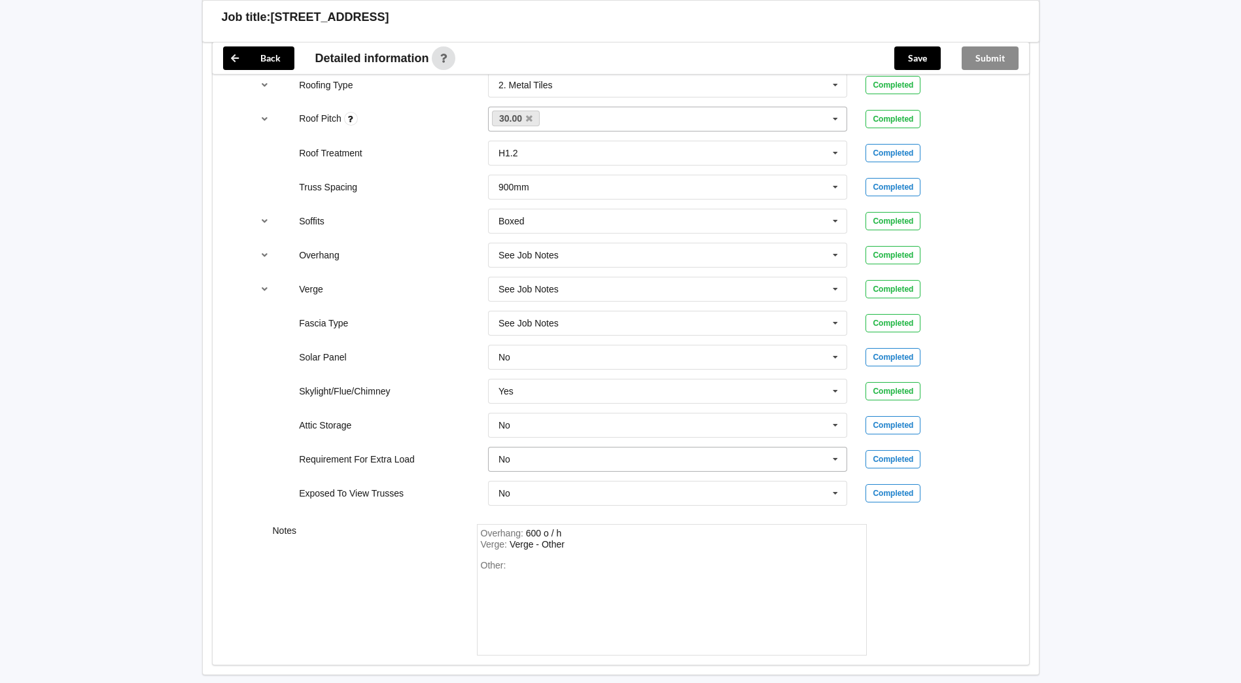
scroll to position [905, 0]
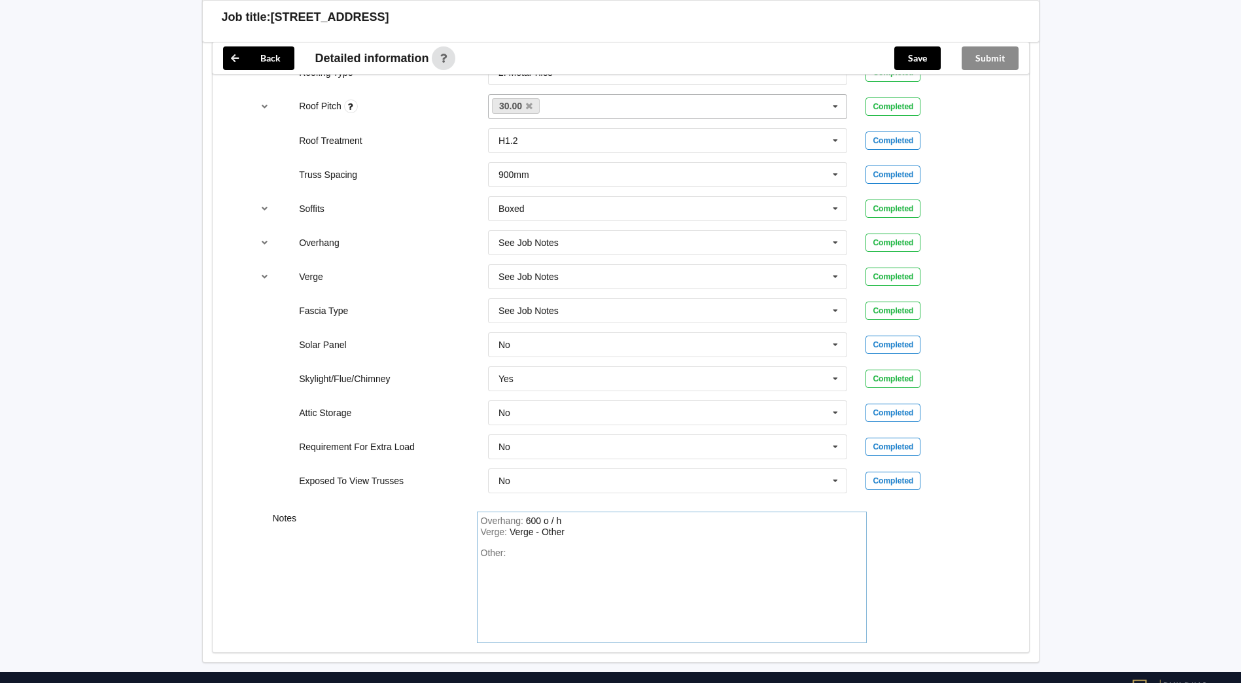
click at [524, 517] on span "Overhang :" at bounding box center [503, 520] width 45 height 10
click at [616, 533] on div "Verge : Verge - Other" at bounding box center [672, 532] width 382 height 12
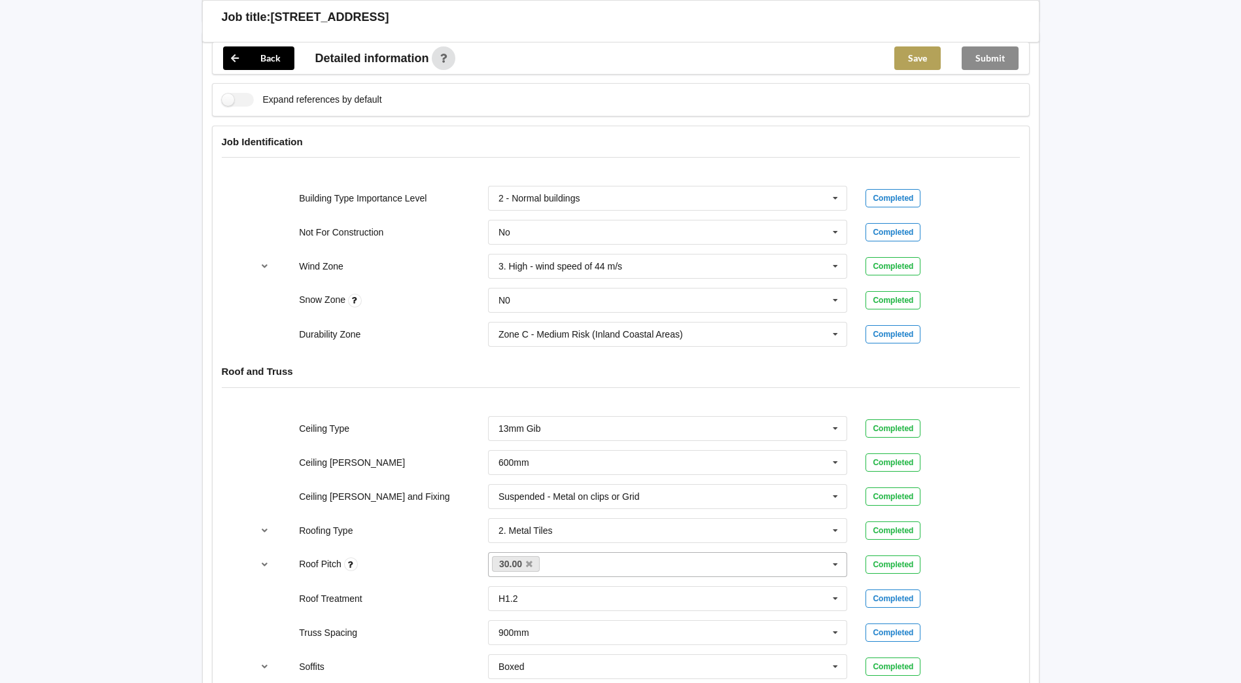
click at [929, 61] on button "Save" at bounding box center [917, 58] width 46 height 24
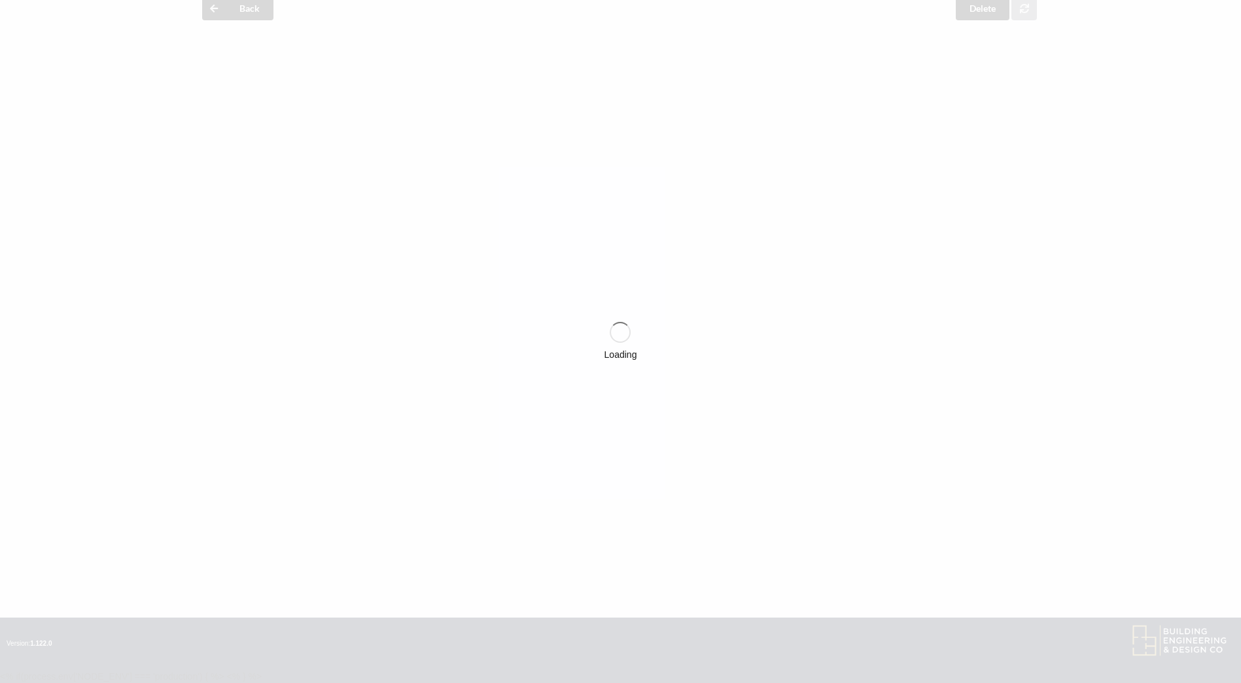
scroll to position [447, 0]
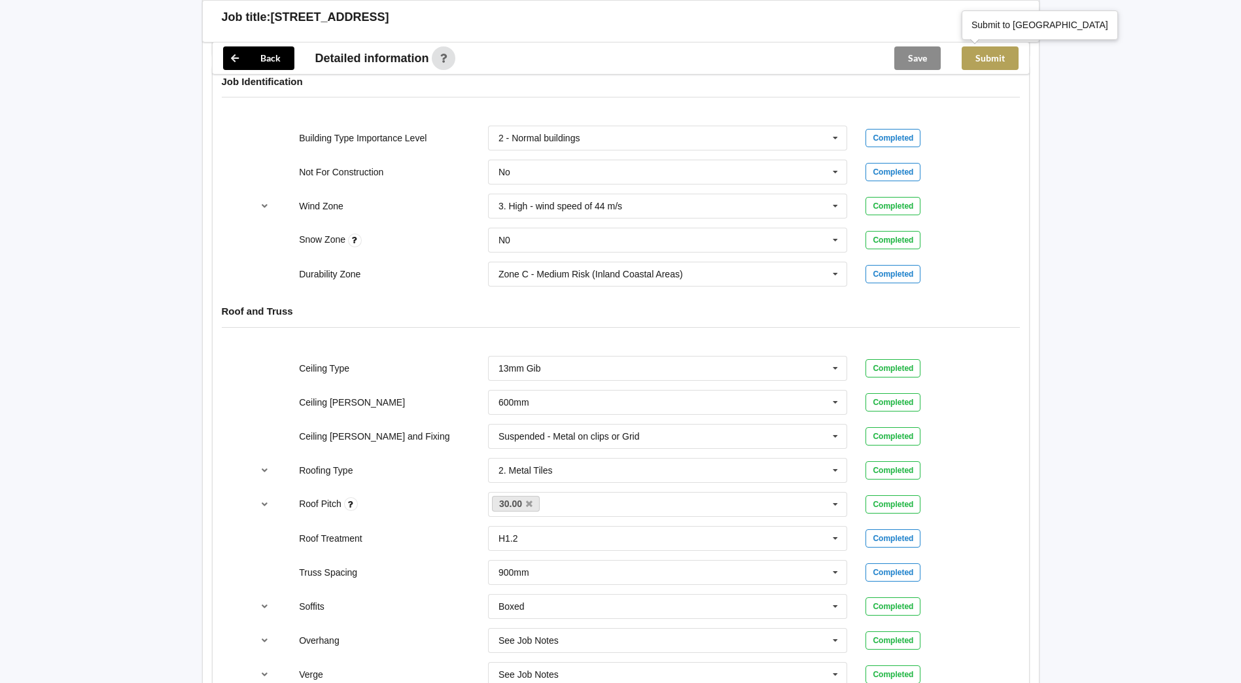
click at [992, 63] on button "Submit" at bounding box center [989, 58] width 57 height 24
